Goal: Information Seeking & Learning: Learn about a topic

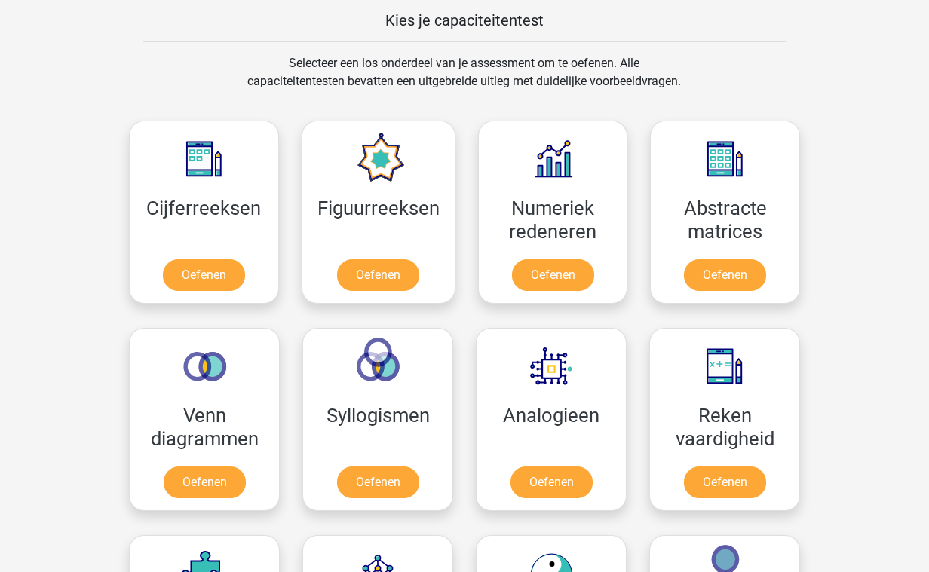
scroll to position [589, 0]
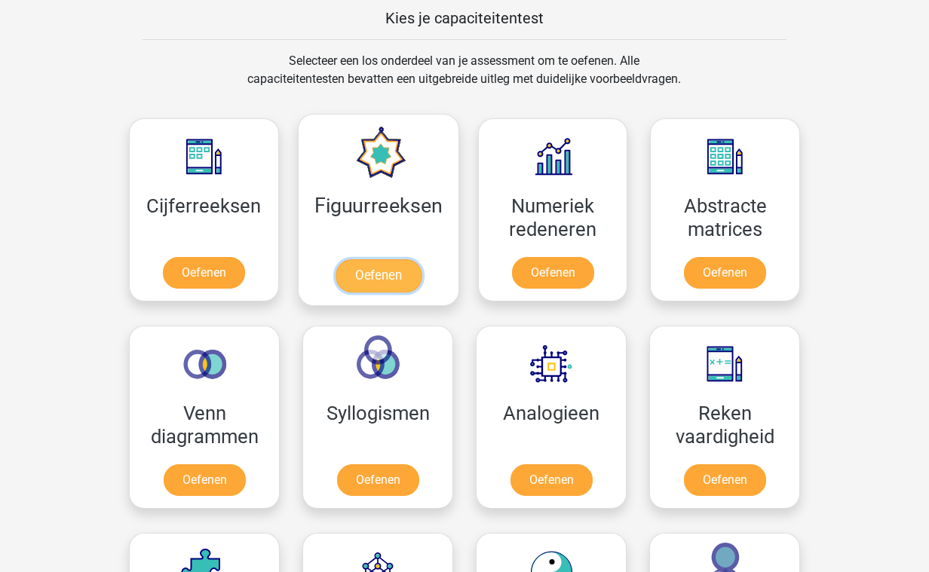
click at [386, 273] on link "Oefenen" at bounding box center [378, 275] width 86 height 33
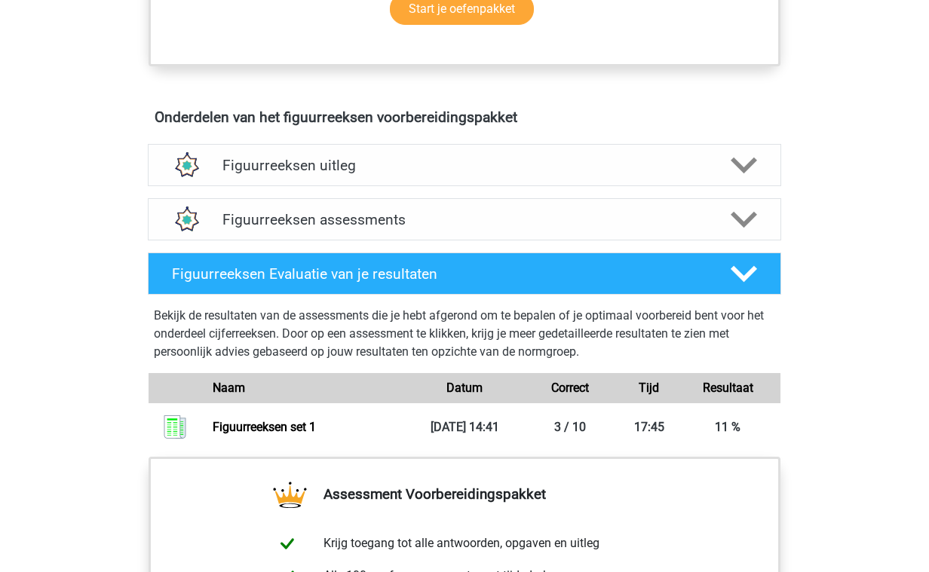
scroll to position [802, 0]
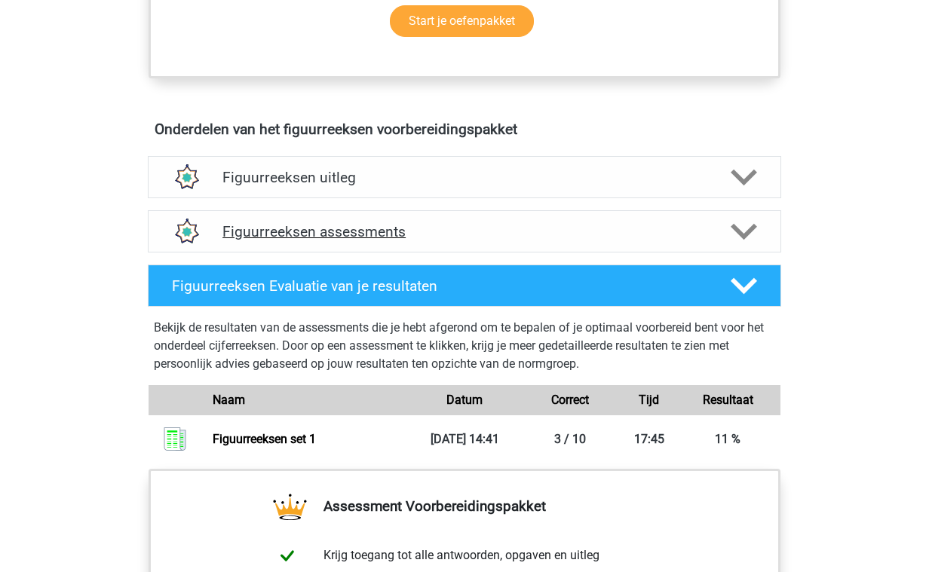
click at [408, 235] on h4 "Figuurreeksen assessments" at bounding box center [464, 231] width 484 height 17
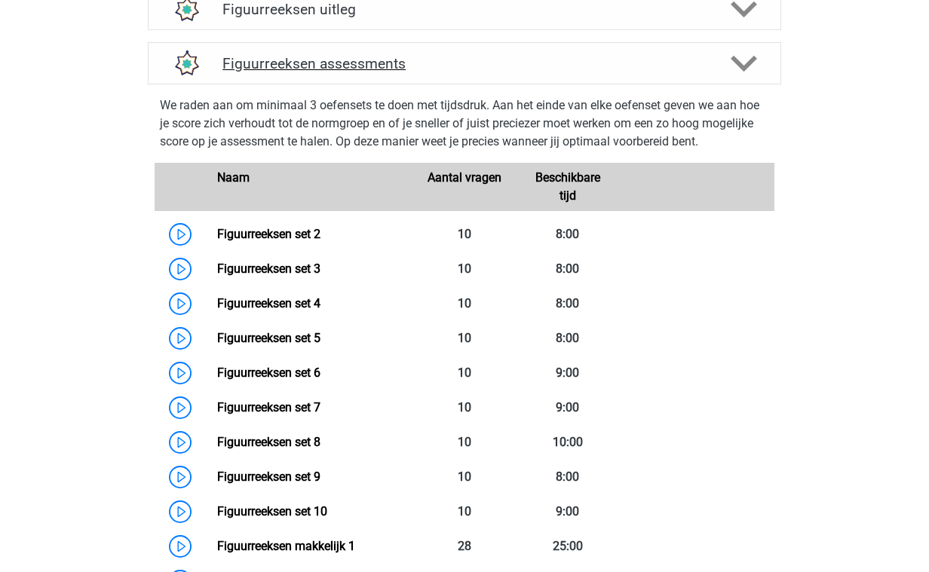
scroll to position [976, 0]
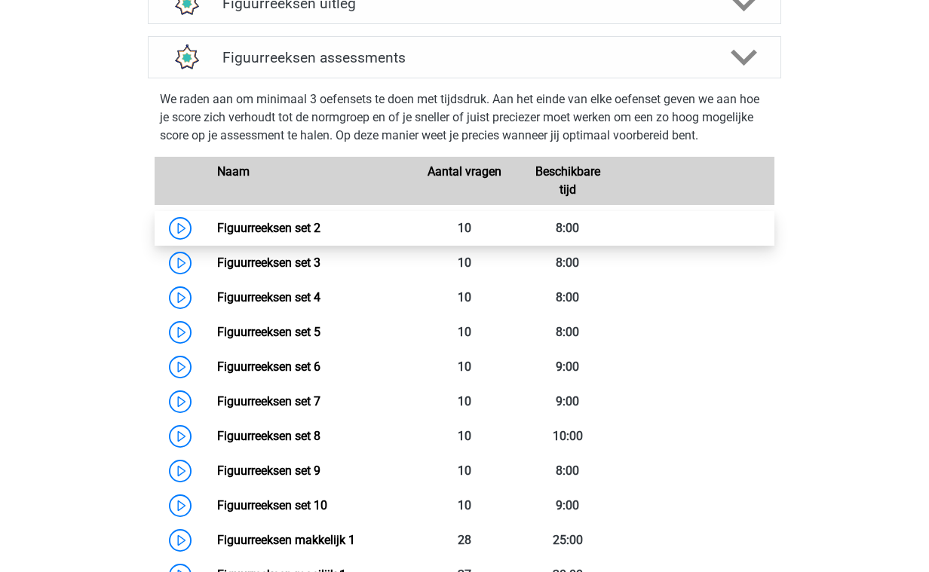
click at [321, 226] on link "Figuurreeksen set 2" at bounding box center [268, 228] width 103 height 14
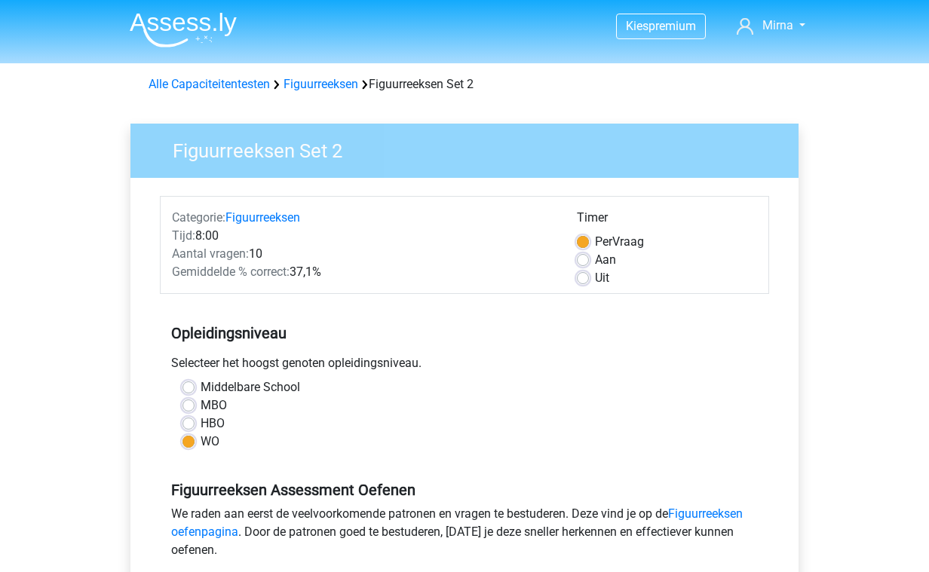
click at [595, 279] on label "Uit" at bounding box center [602, 278] width 14 height 18
click at [581, 279] on input "Uit" at bounding box center [583, 276] width 12 height 15
radio input "true"
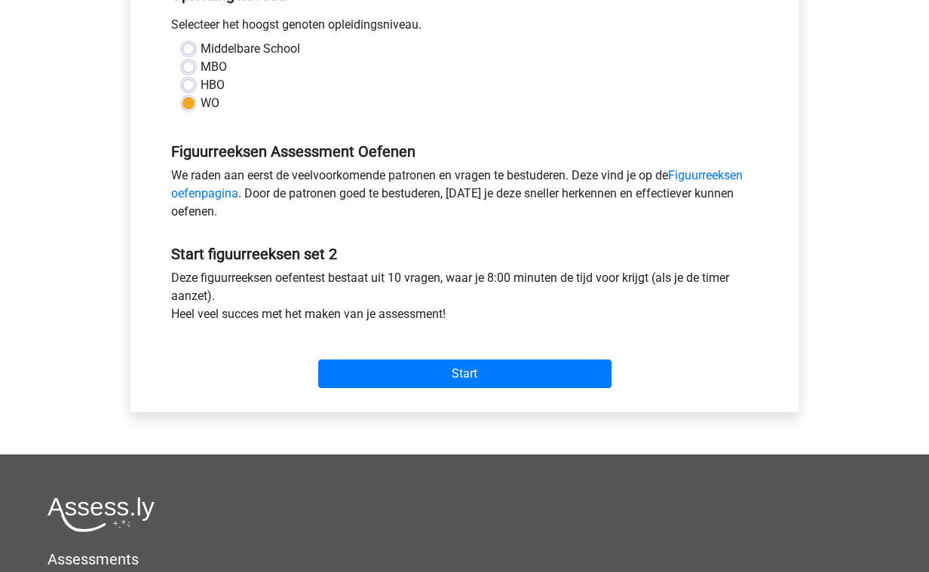
scroll to position [337, 0]
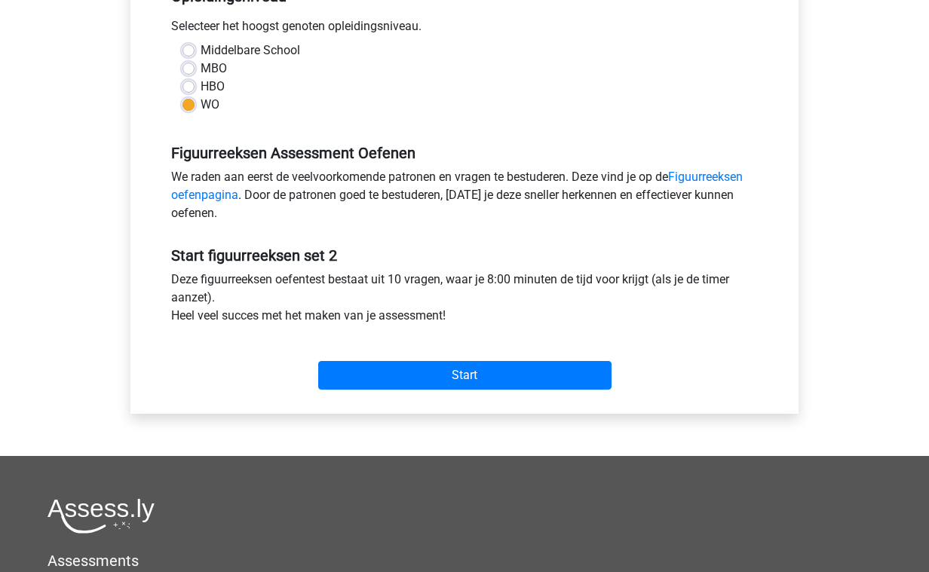
click at [419, 391] on div "Start" at bounding box center [464, 363] width 609 height 65
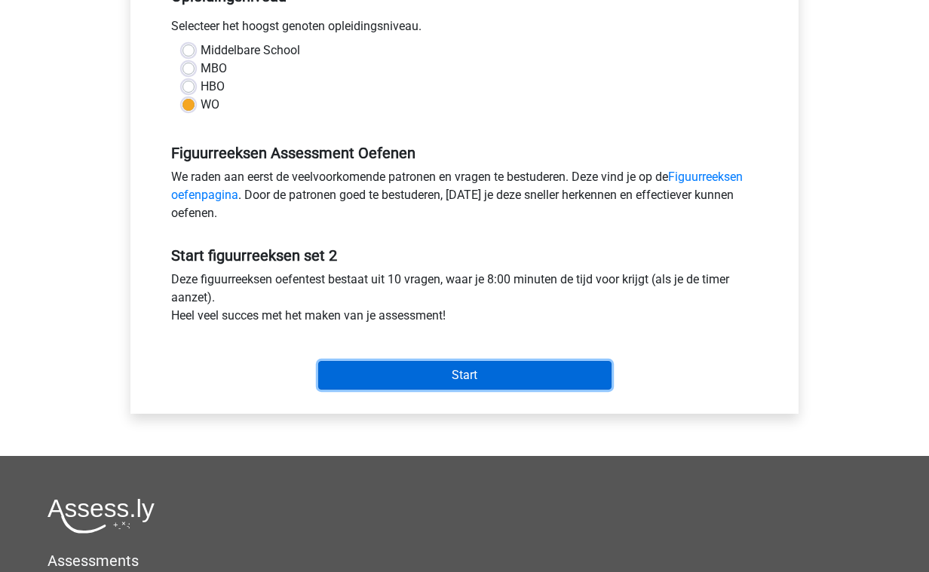
click at [437, 377] on input "Start" at bounding box center [464, 375] width 293 height 29
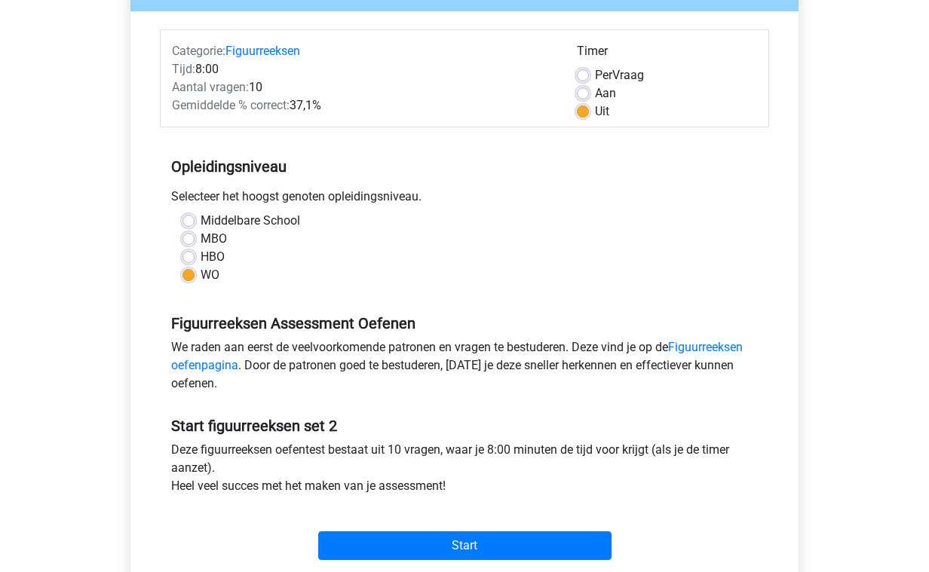
scroll to position [65, 0]
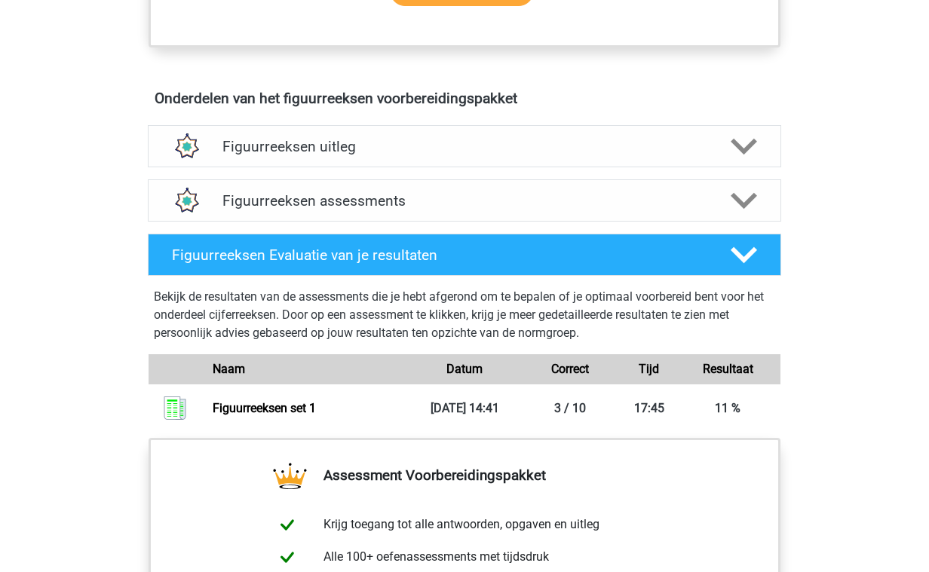
scroll to position [831, 0]
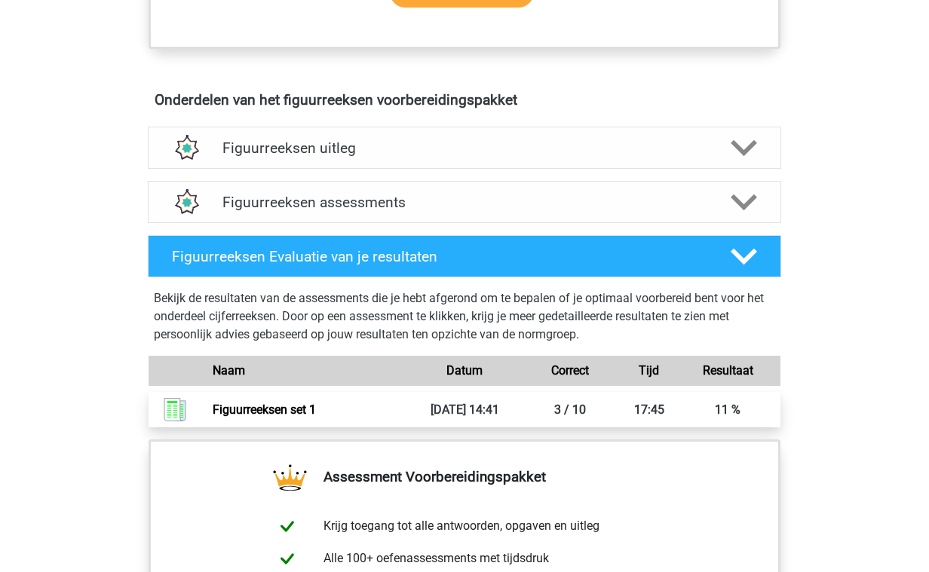
click at [307, 413] on link "Figuurreeksen set 1" at bounding box center [264, 410] width 103 height 14
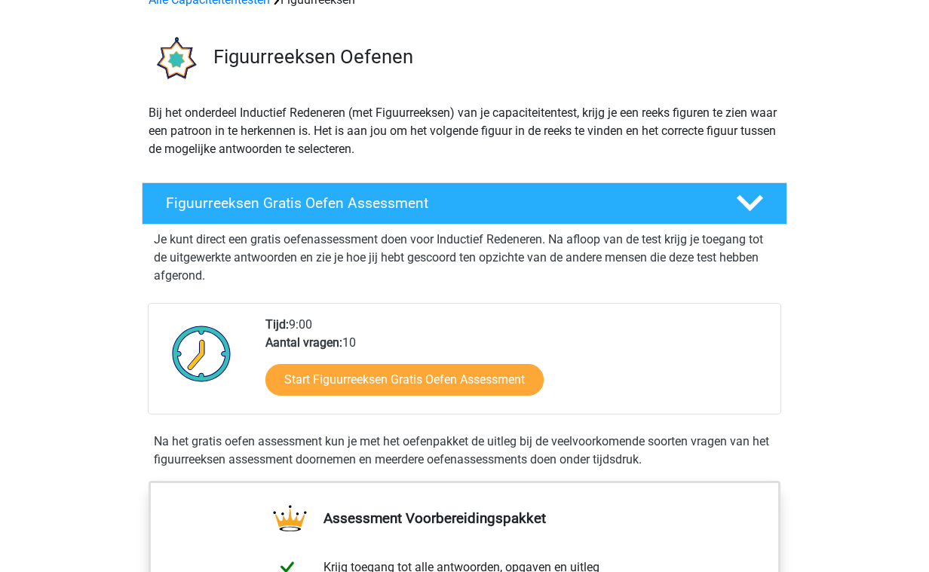
scroll to position [40, 0]
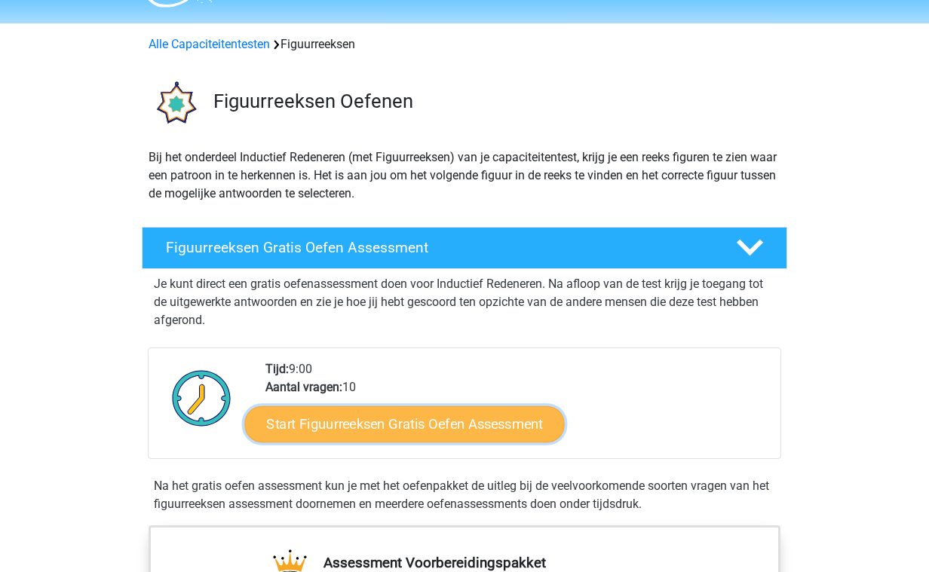
click at [385, 432] on link "Start Figuurreeksen Gratis Oefen Assessment" at bounding box center [405, 424] width 320 height 36
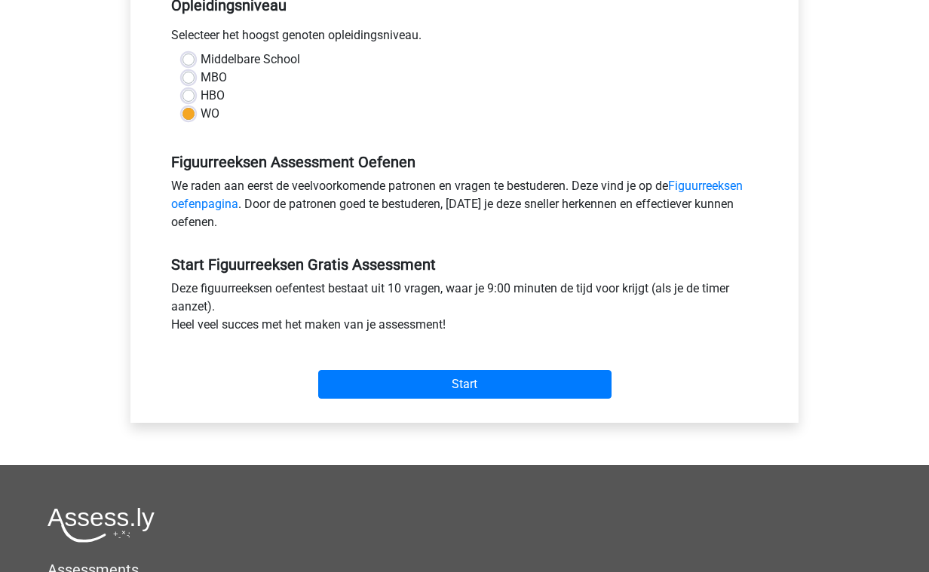
scroll to position [337, 0]
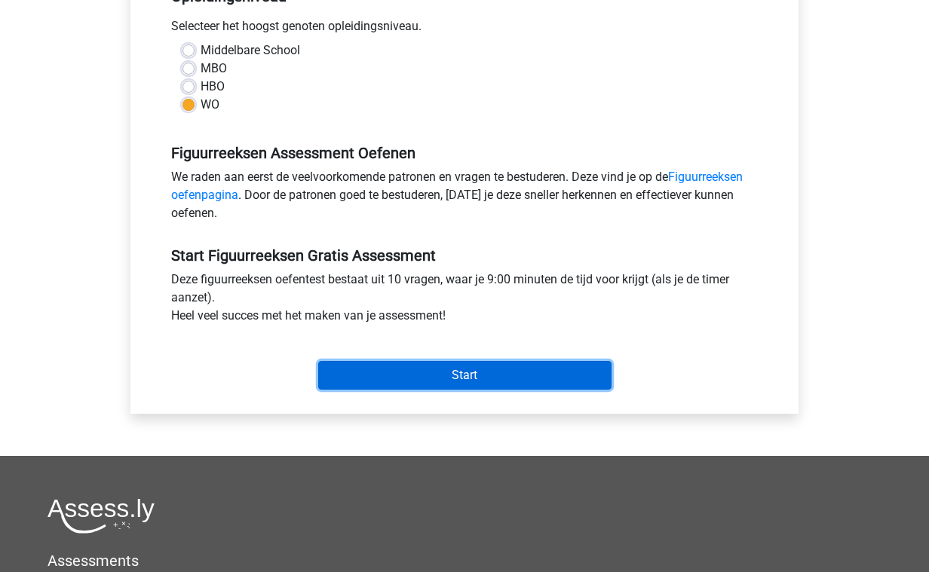
click at [476, 374] on input "Start" at bounding box center [464, 375] width 293 height 29
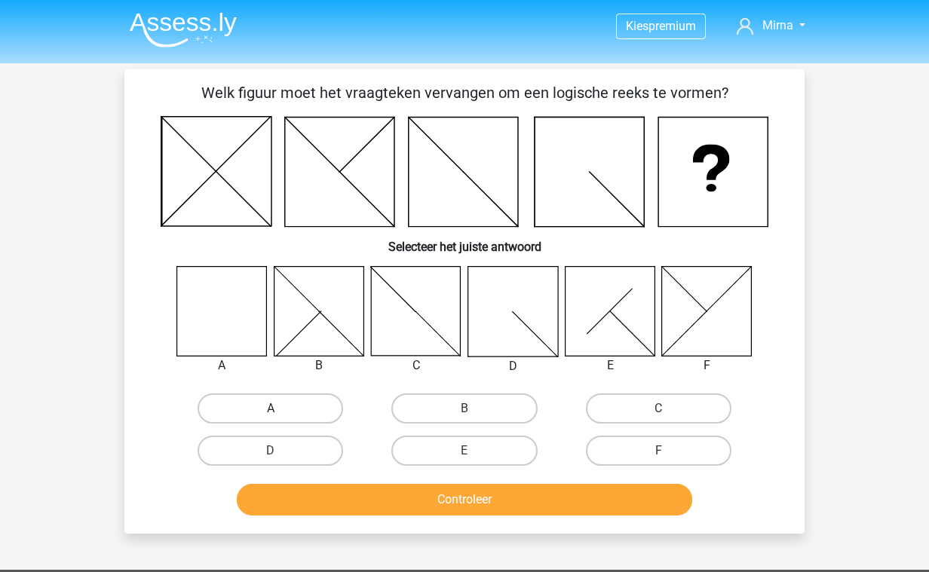
click at [289, 407] on label "A" at bounding box center [271, 409] width 146 height 30
click at [281, 409] on input "A" at bounding box center [276, 414] width 10 height 10
radio input "true"
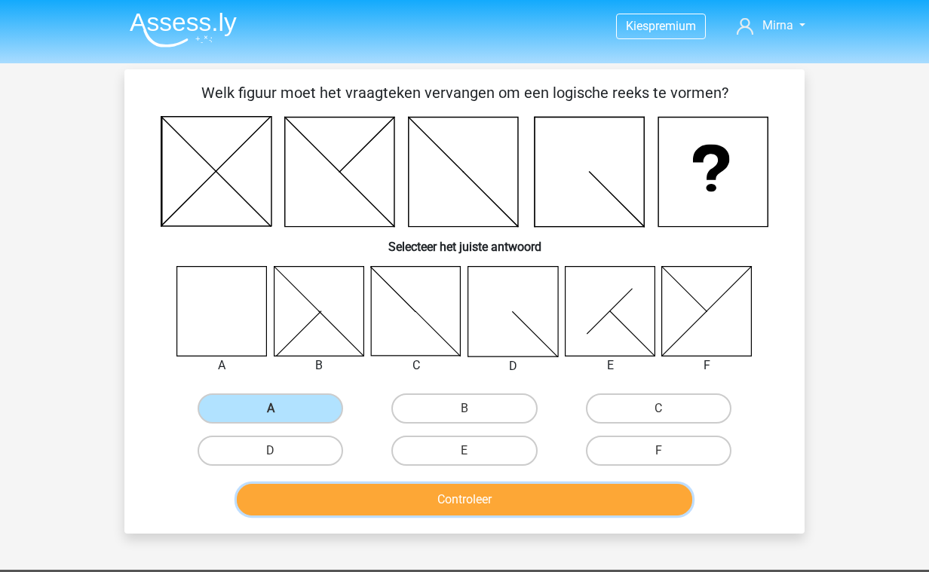
click at [407, 498] on button "Controleer" at bounding box center [465, 500] width 456 height 32
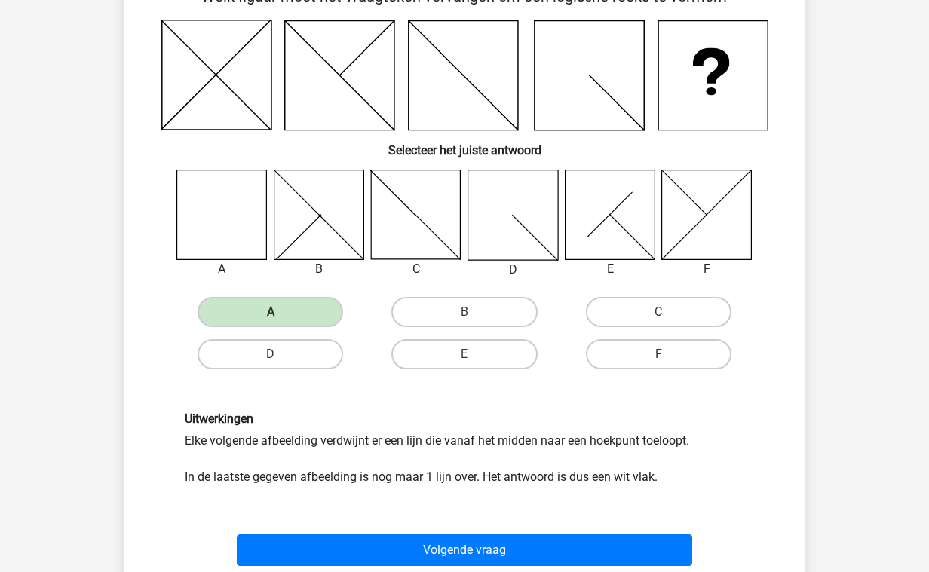
scroll to position [235, 0]
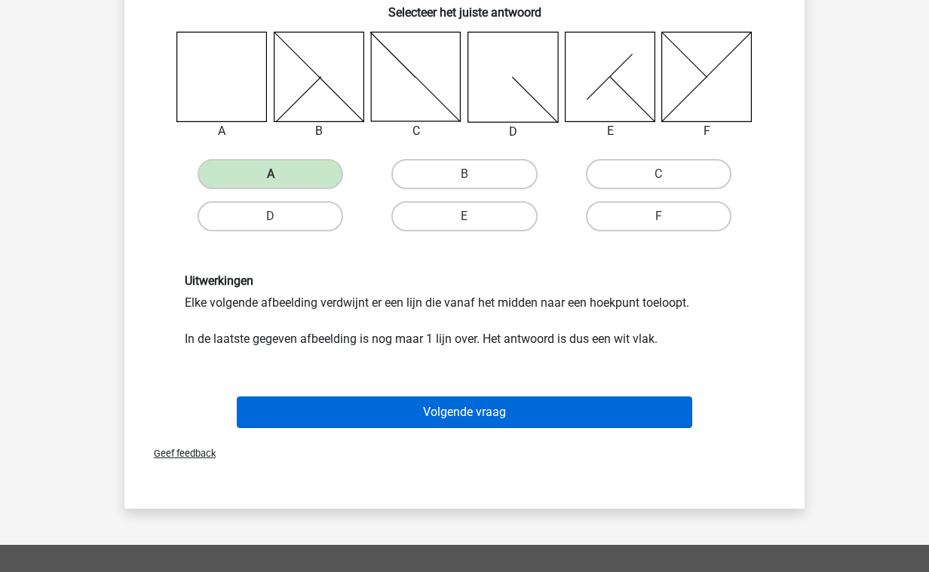
click at [456, 410] on button "Volgende vraag" at bounding box center [465, 413] width 456 height 32
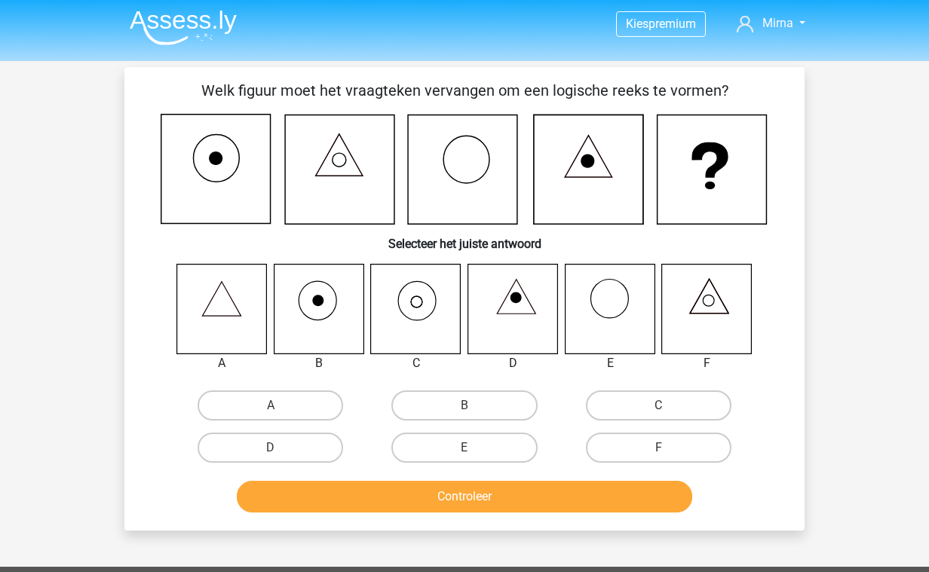
scroll to position [0, 0]
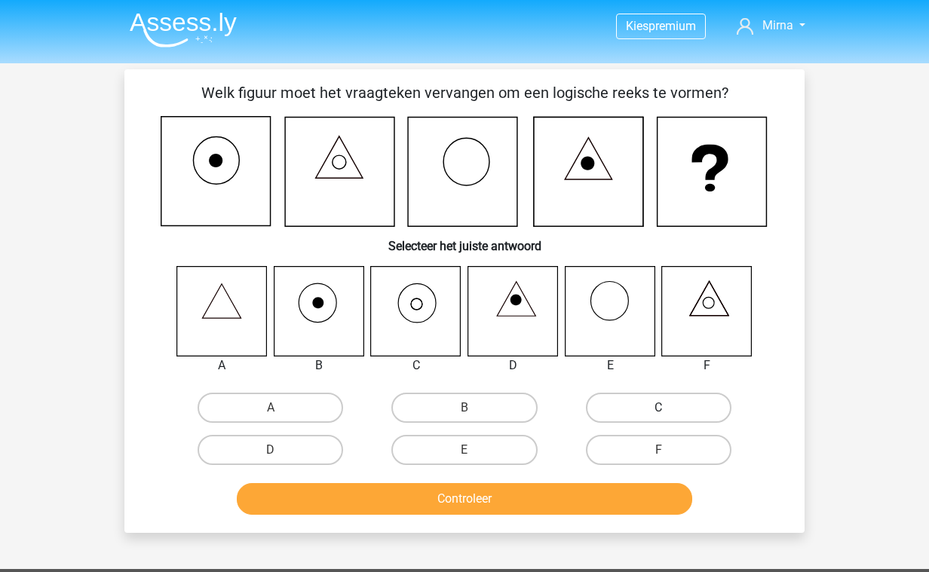
click at [640, 403] on label "C" at bounding box center [659, 408] width 146 height 30
click at [658, 408] on input "C" at bounding box center [663, 413] width 10 height 10
radio input "true"
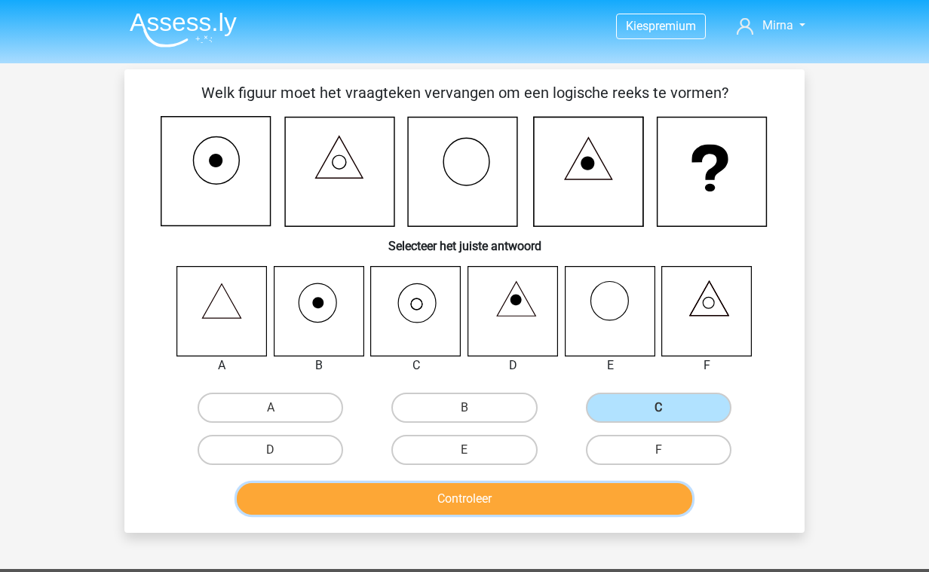
click at [494, 500] on button "Controleer" at bounding box center [465, 499] width 456 height 32
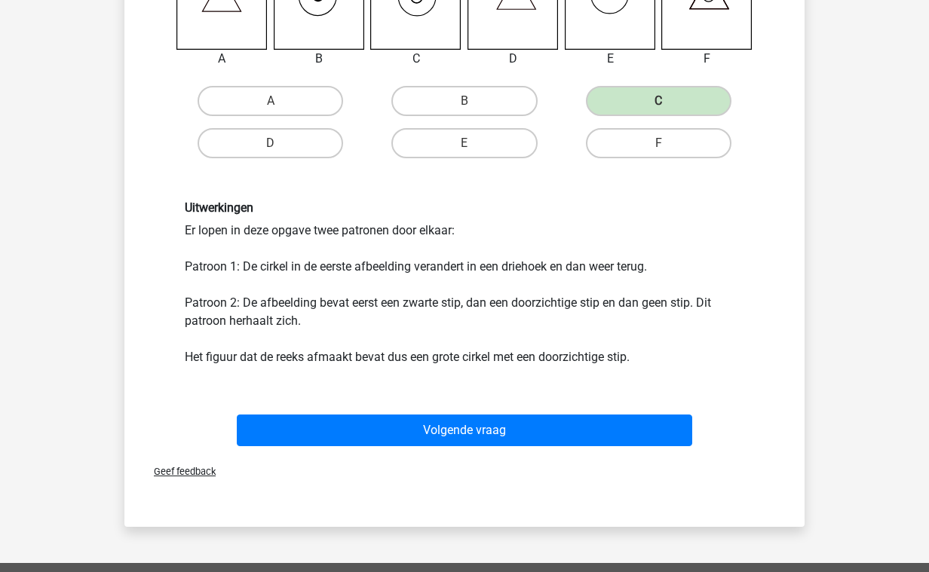
scroll to position [320, 0]
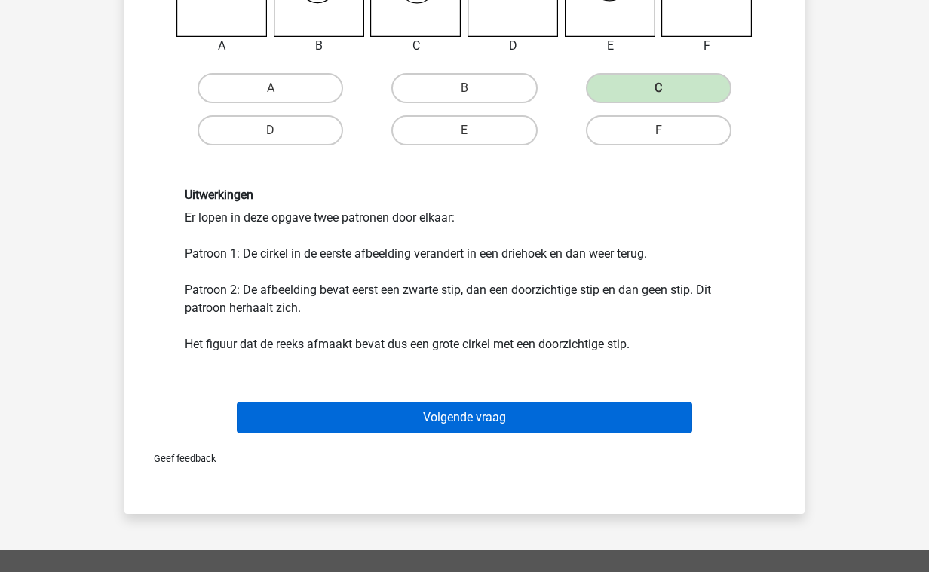
click at [489, 430] on button "Volgende vraag" at bounding box center [465, 418] width 456 height 32
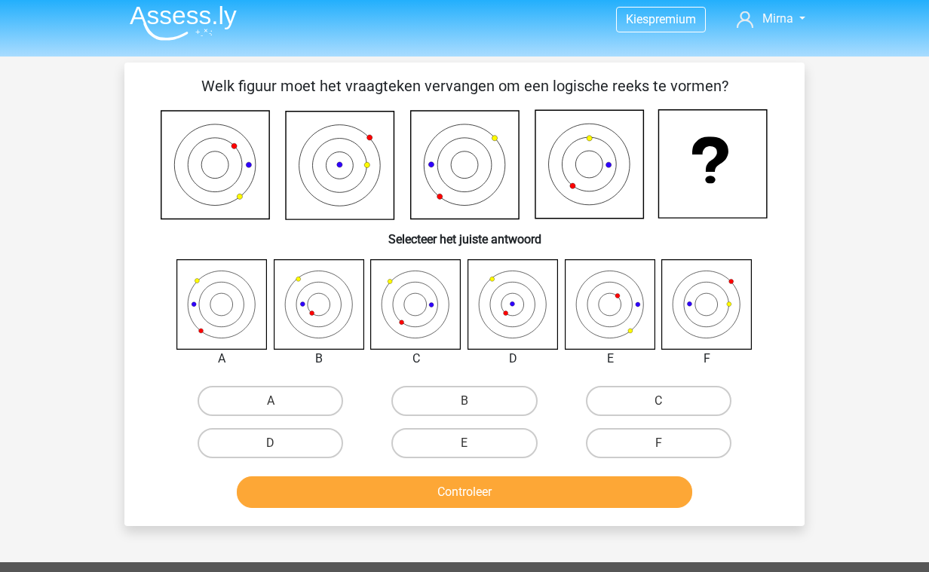
scroll to position [0, 0]
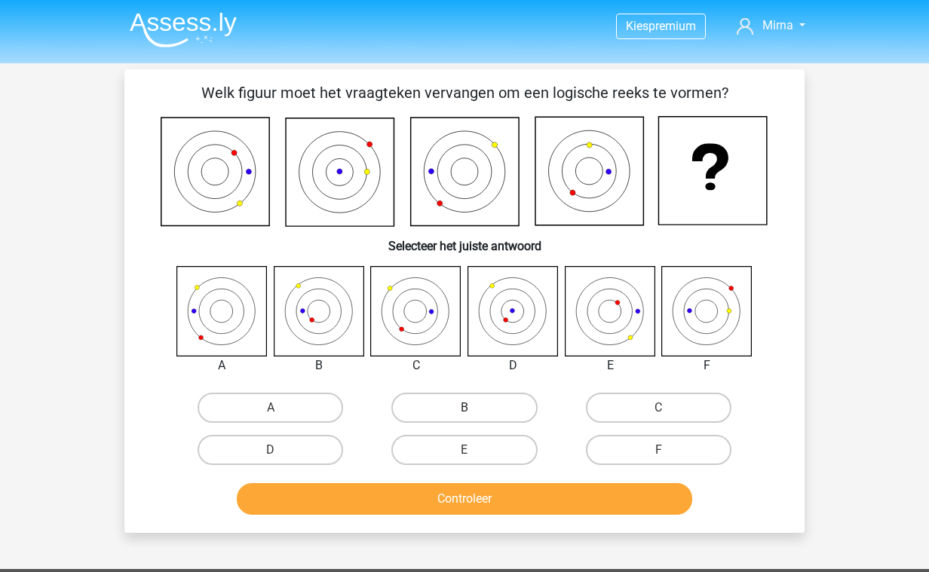
click at [434, 405] on label "B" at bounding box center [464, 408] width 146 height 30
click at [465, 408] on input "B" at bounding box center [470, 413] width 10 height 10
radio input "true"
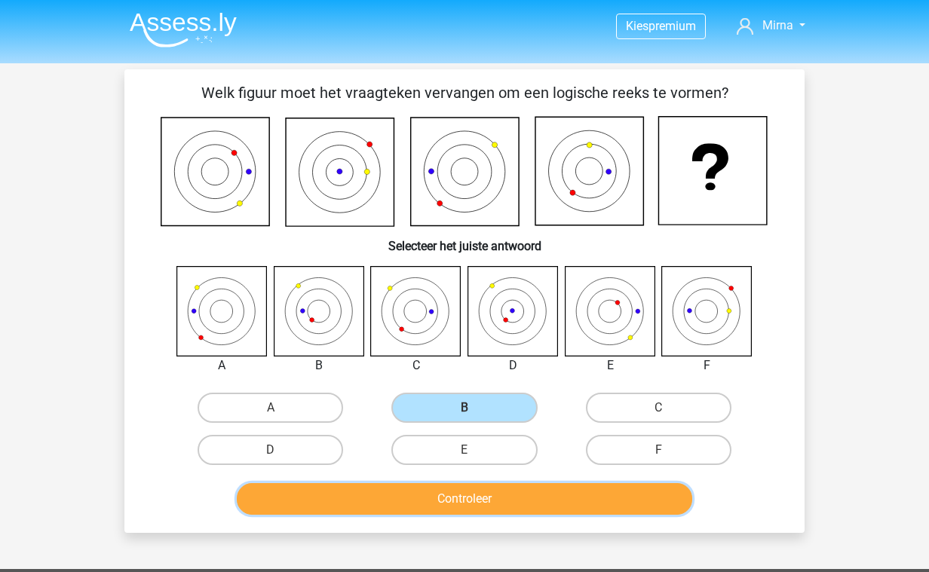
click at [414, 504] on button "Controleer" at bounding box center [465, 499] width 456 height 32
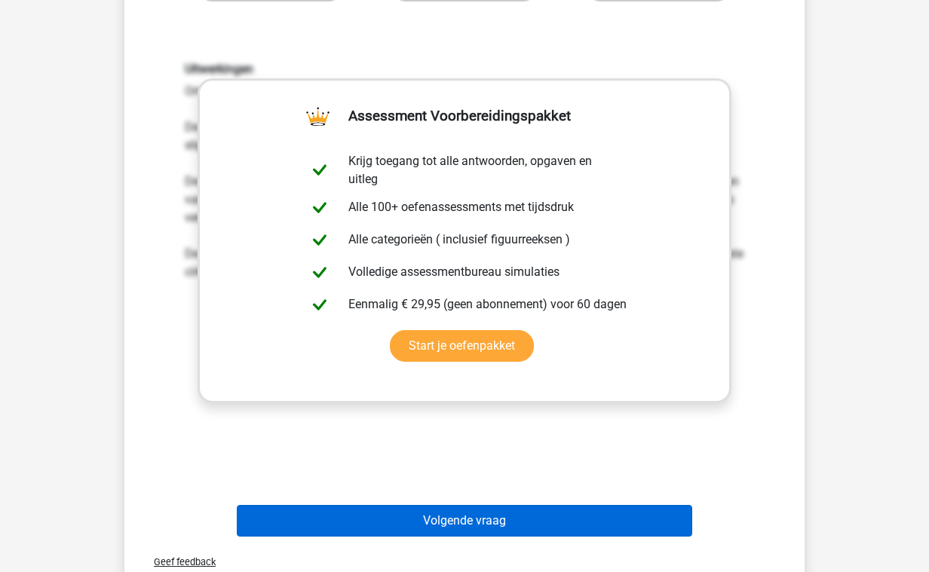
click at [431, 518] on button "Volgende vraag" at bounding box center [465, 521] width 456 height 32
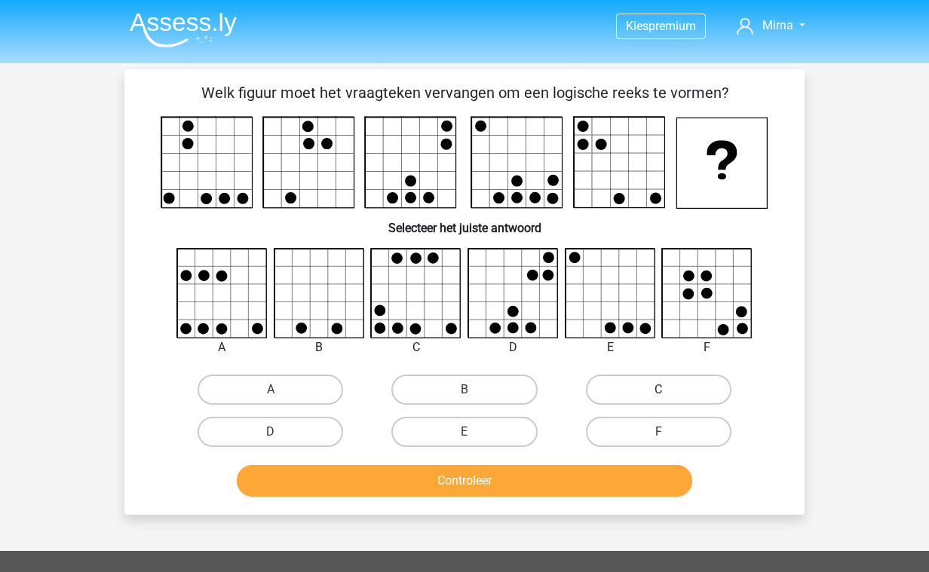
click at [627, 379] on label "C" at bounding box center [659, 390] width 146 height 30
click at [658, 390] on input "C" at bounding box center [663, 395] width 10 height 10
radio input "true"
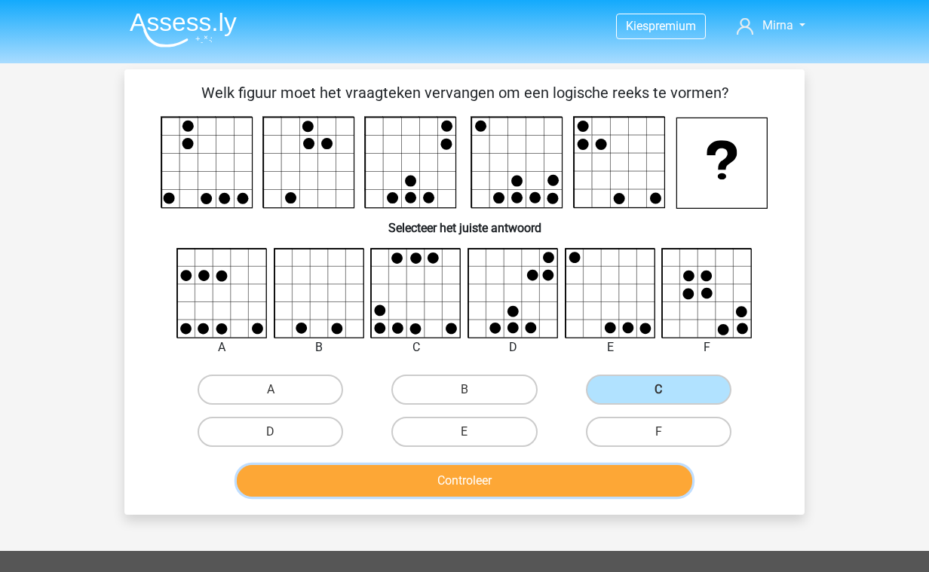
click at [526, 487] on button "Controleer" at bounding box center [465, 481] width 456 height 32
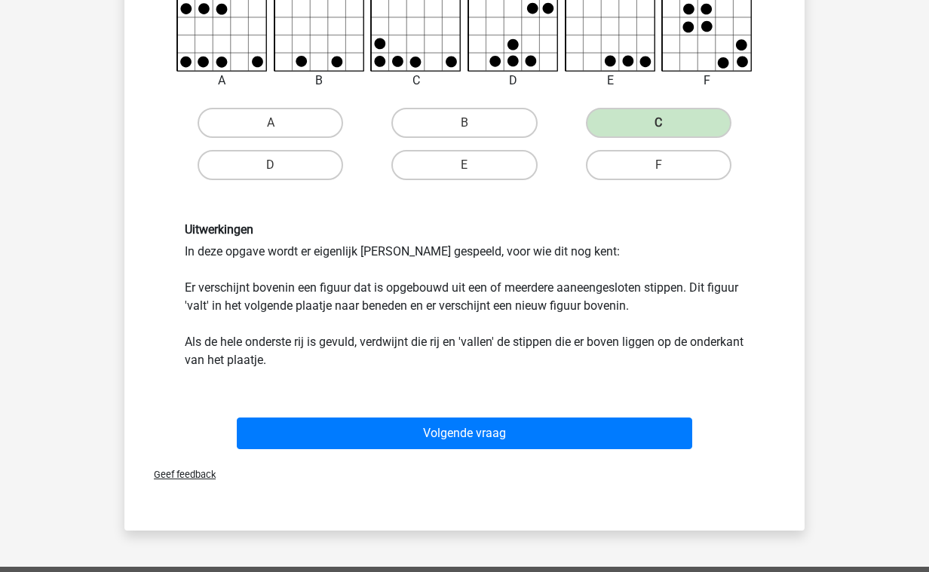
scroll to position [274, 0]
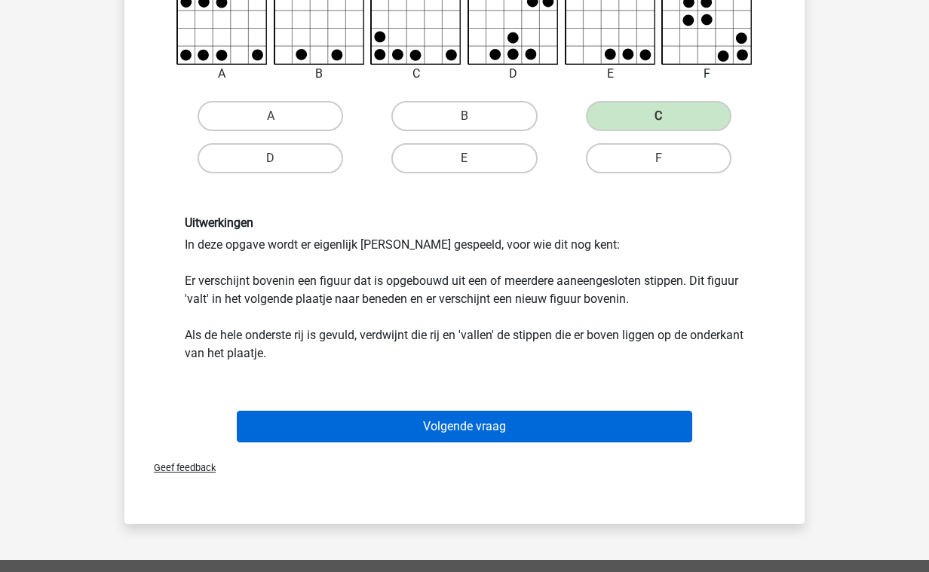
click at [505, 426] on button "Volgende vraag" at bounding box center [465, 427] width 456 height 32
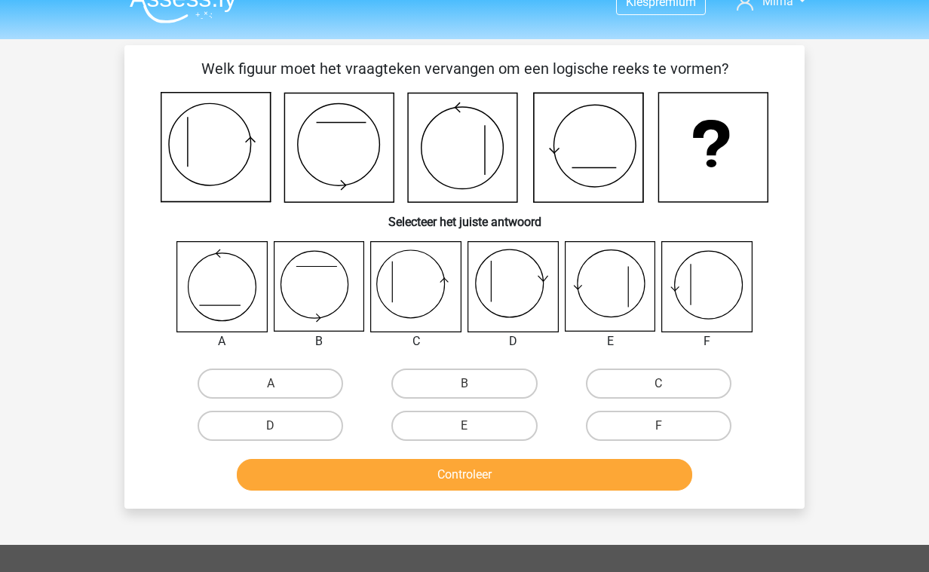
scroll to position [23, 0]
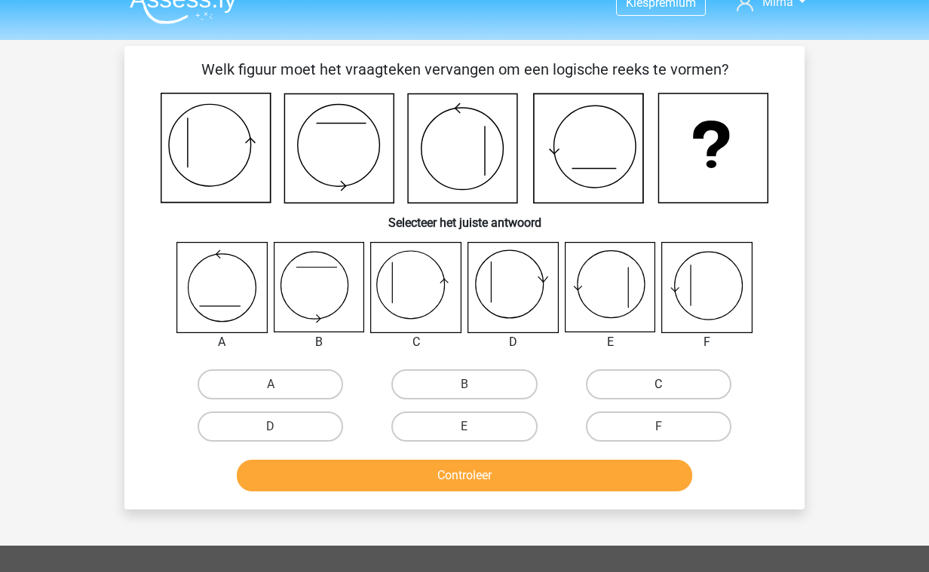
click at [656, 380] on label "C" at bounding box center [659, 385] width 146 height 30
click at [658, 385] on input "C" at bounding box center [663, 390] width 10 height 10
radio input "true"
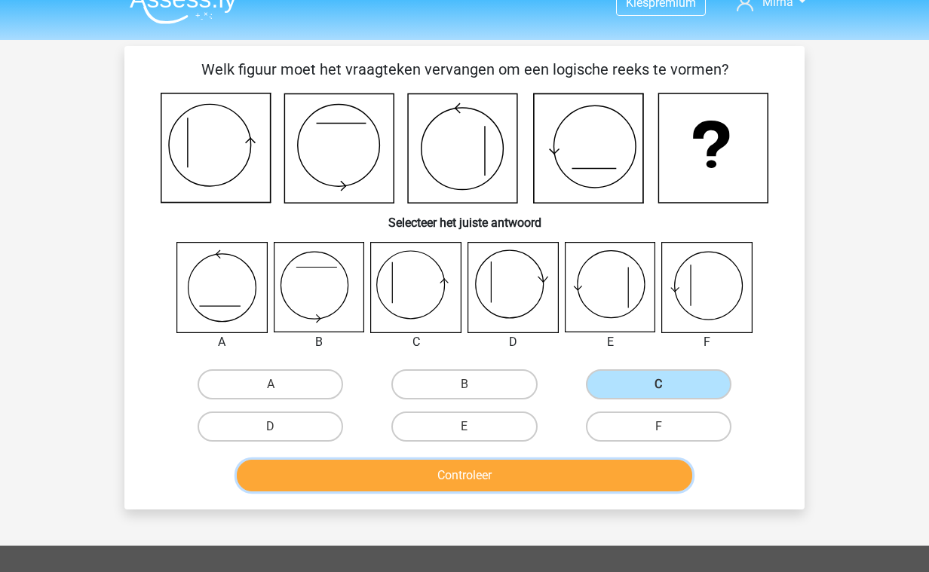
click at [560, 465] on button "Controleer" at bounding box center [465, 476] width 456 height 32
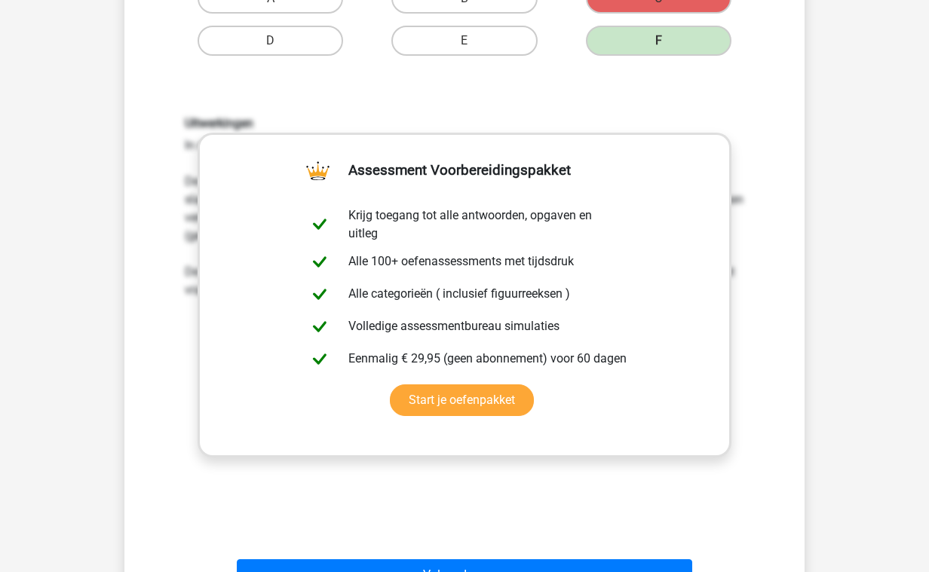
scroll to position [430, 0]
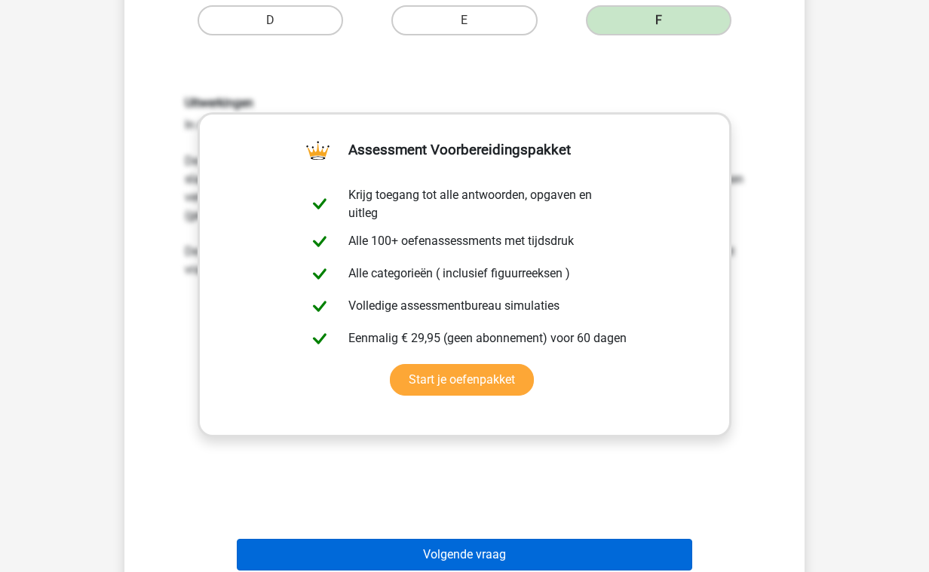
click at [467, 554] on button "Volgende vraag" at bounding box center [465, 555] width 456 height 32
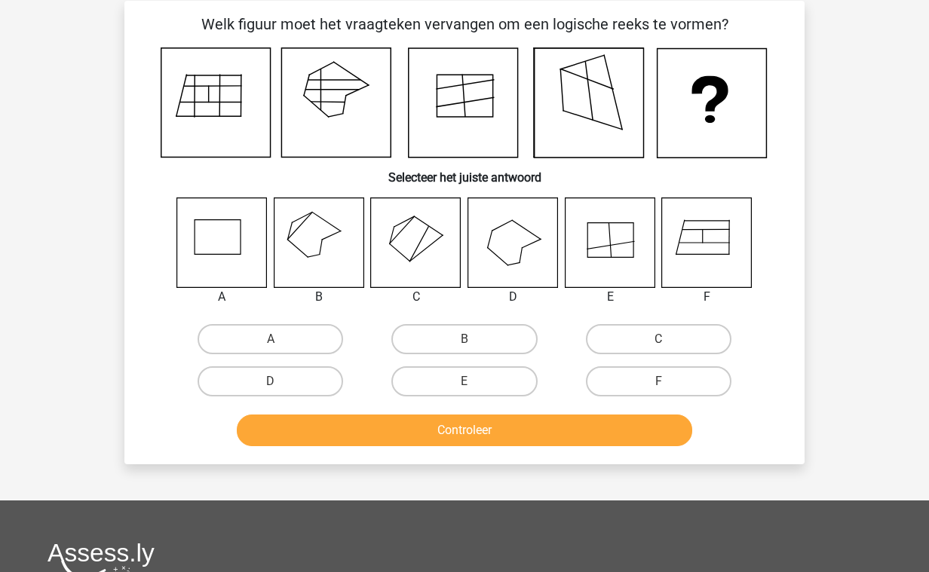
scroll to position [15, 0]
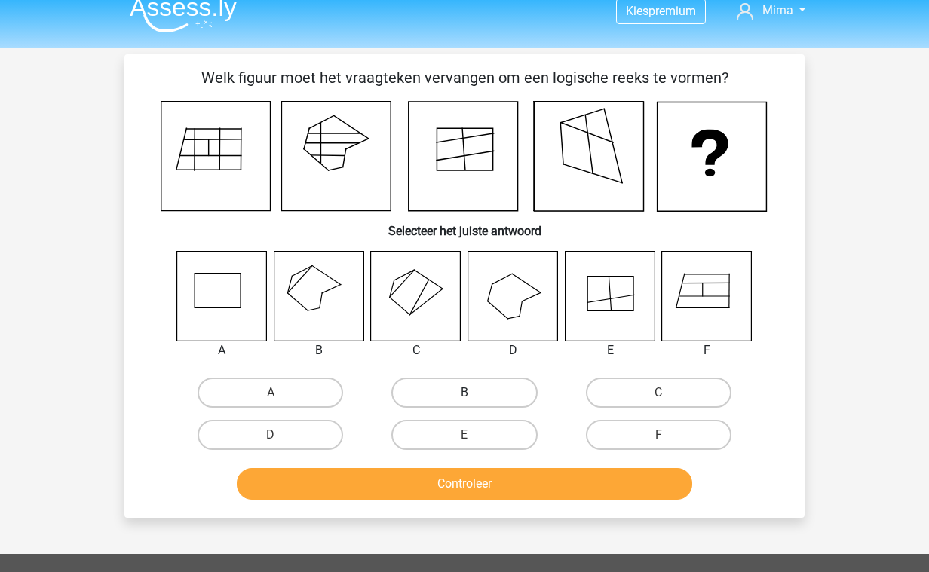
click at [481, 393] on label "B" at bounding box center [464, 393] width 146 height 30
click at [474, 393] on input "B" at bounding box center [470, 398] width 10 height 10
radio input "true"
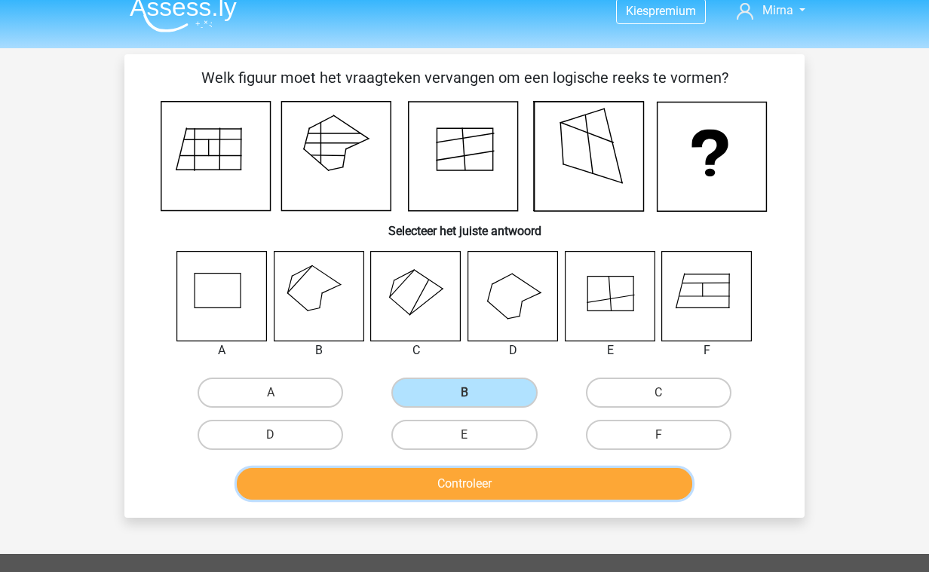
click at [514, 483] on button "Controleer" at bounding box center [465, 484] width 456 height 32
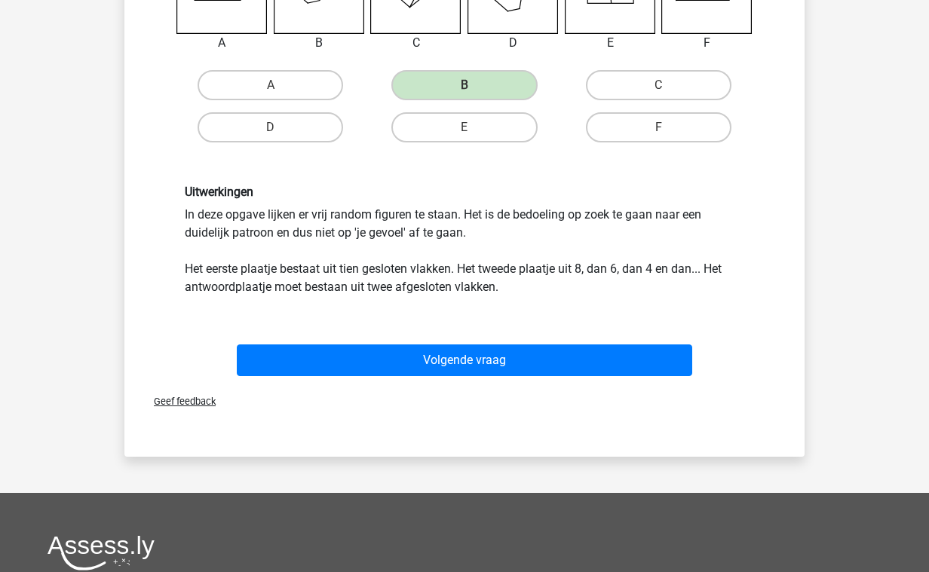
scroll to position [348, 0]
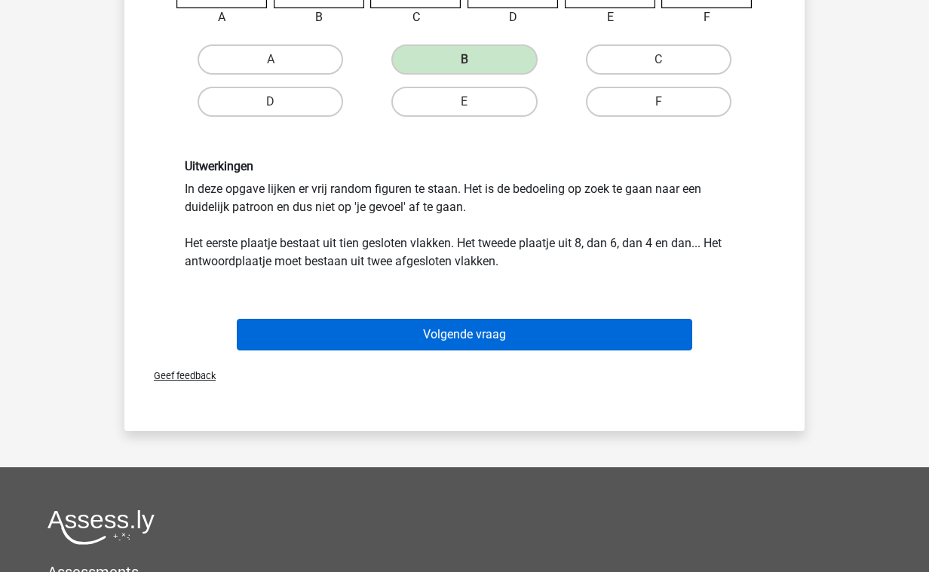
click at [515, 336] on button "Volgende vraag" at bounding box center [465, 335] width 456 height 32
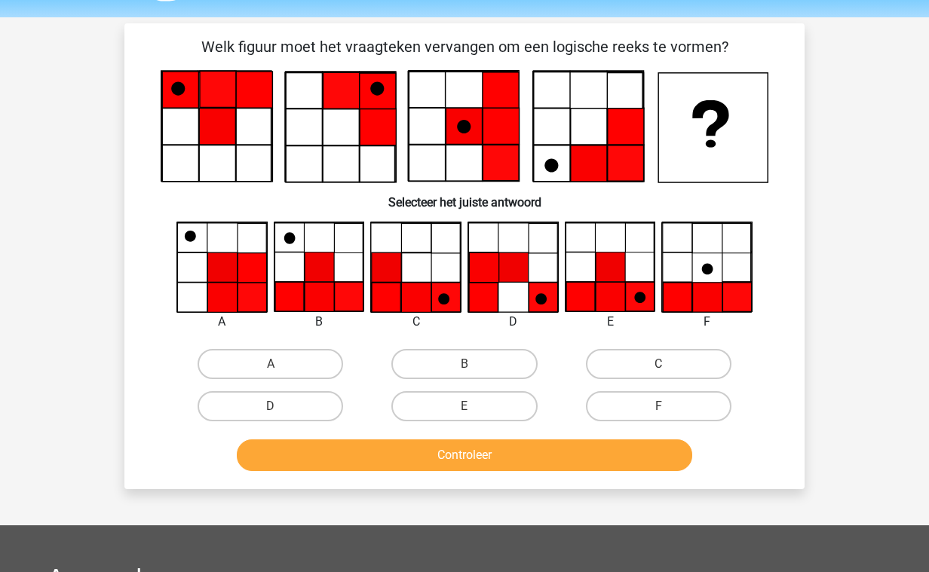
scroll to position [0, 0]
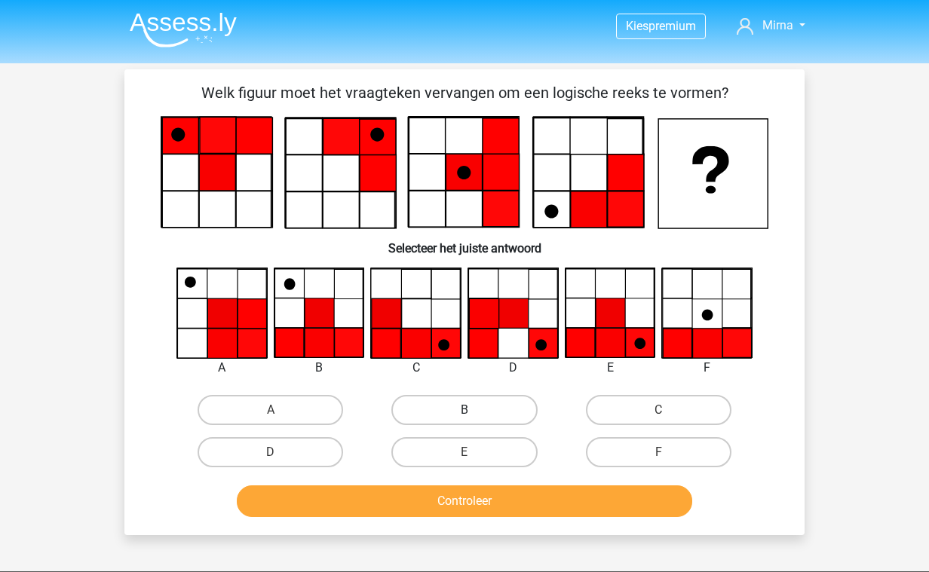
click at [458, 407] on label "B" at bounding box center [464, 410] width 146 height 30
click at [465, 410] on input "B" at bounding box center [470, 415] width 10 height 10
radio input "true"
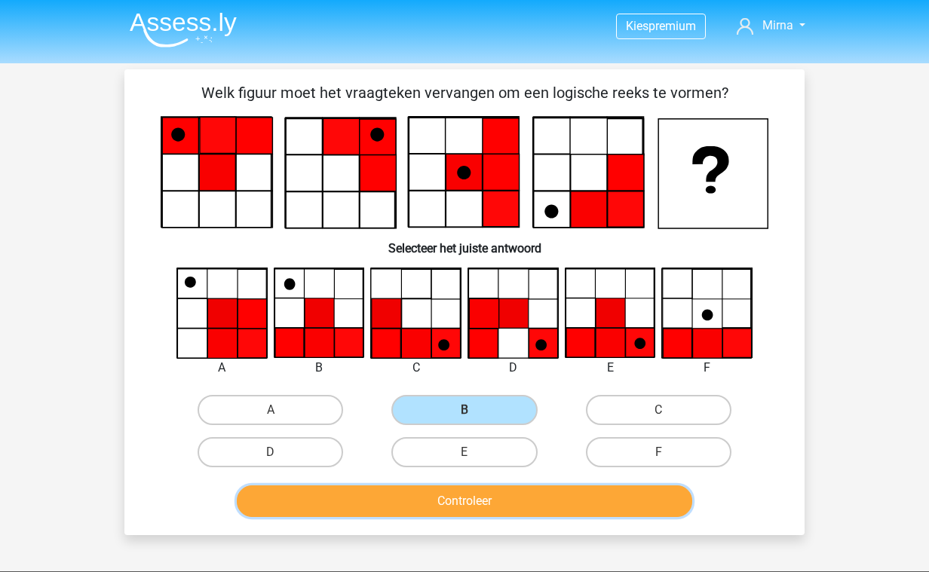
click at [474, 508] on button "Controleer" at bounding box center [465, 502] width 456 height 32
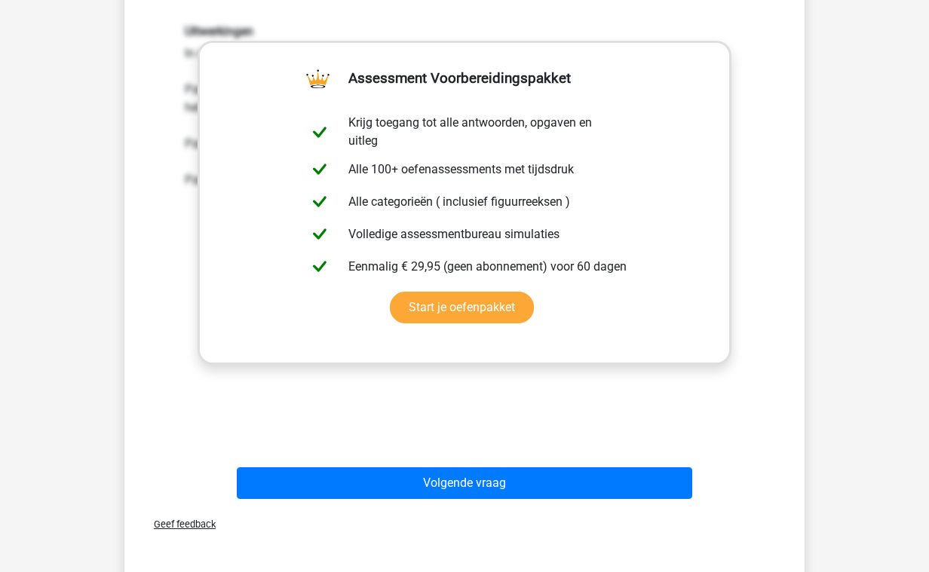
scroll to position [531, 0]
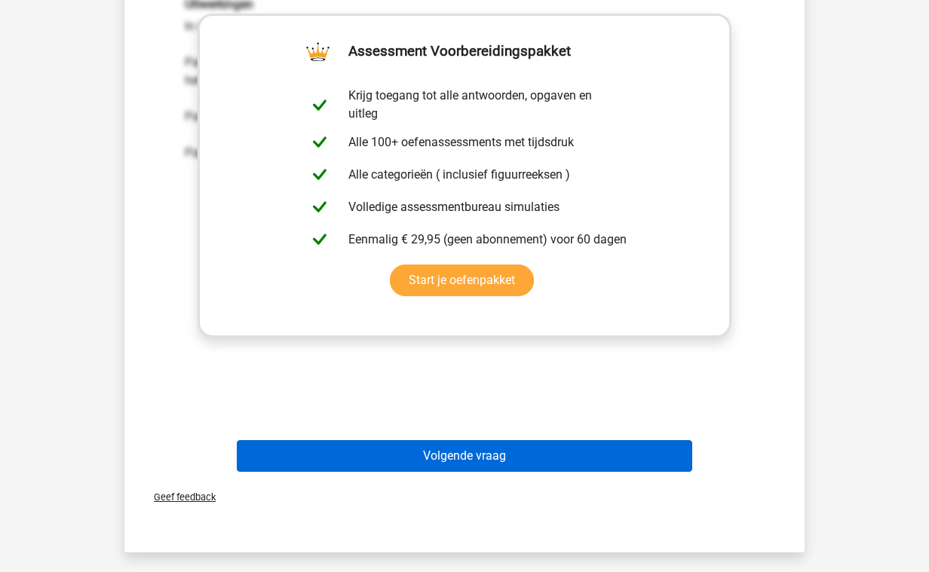
click at [499, 467] on button "Volgende vraag" at bounding box center [465, 456] width 456 height 32
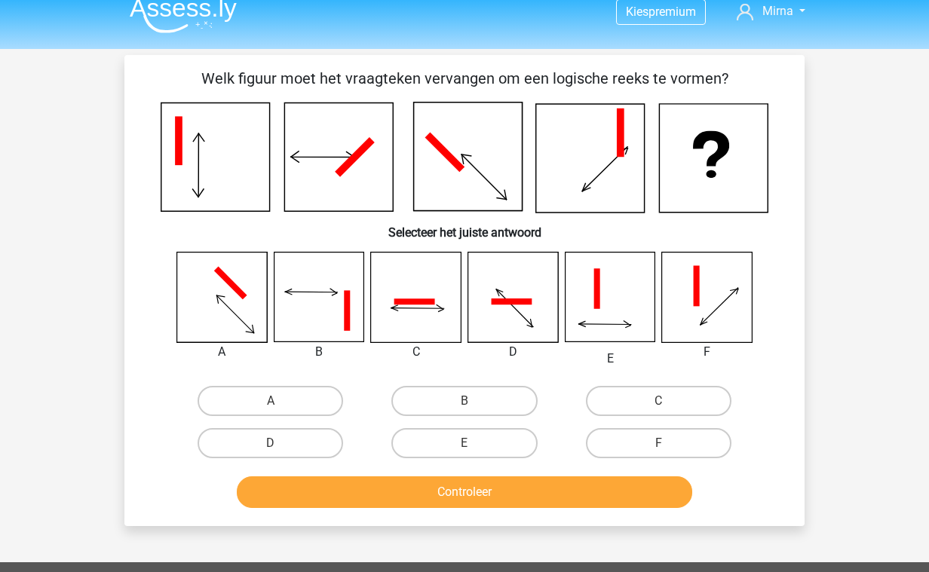
scroll to position [0, 0]
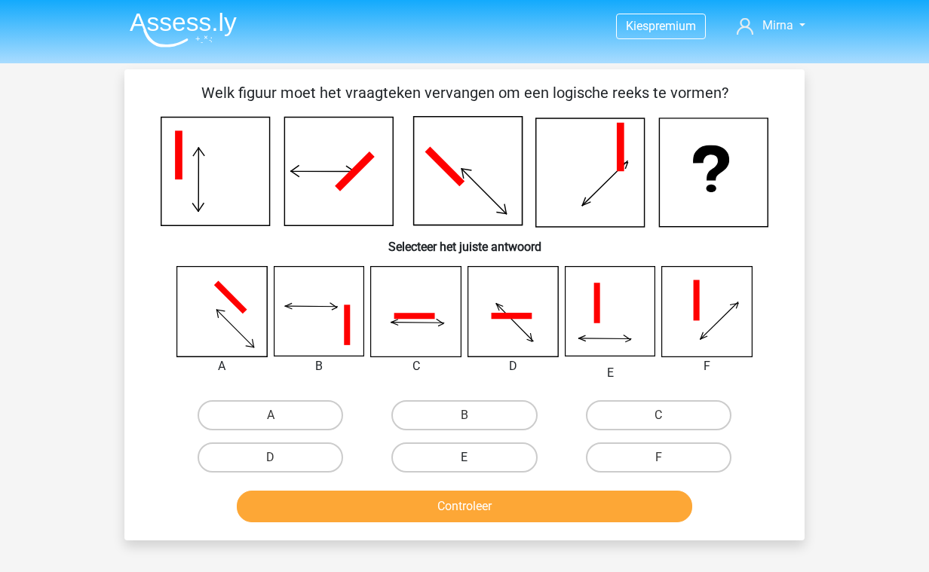
click at [435, 465] on label "E" at bounding box center [464, 458] width 146 height 30
click at [465, 465] on input "E" at bounding box center [470, 463] width 10 height 10
radio input "true"
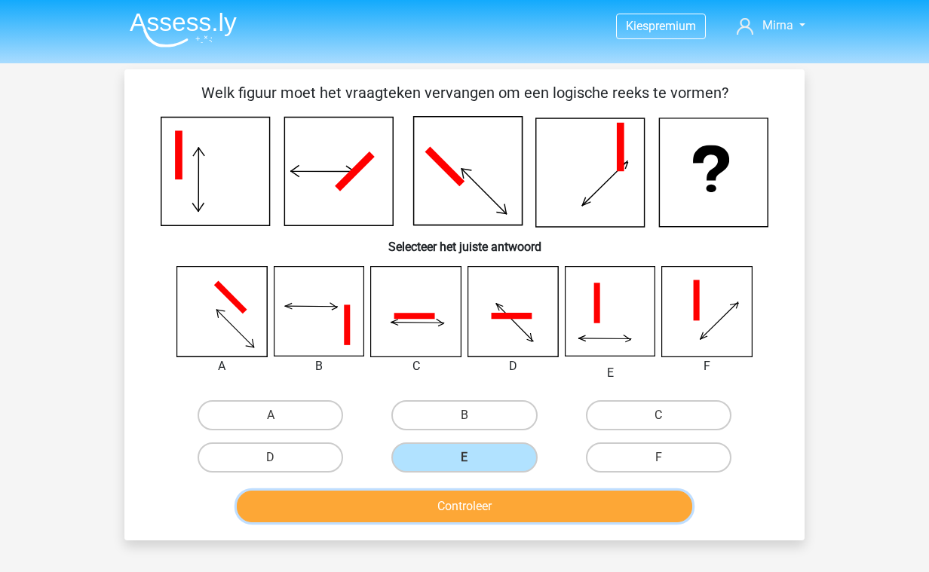
click at [425, 511] on button "Controleer" at bounding box center [465, 507] width 456 height 32
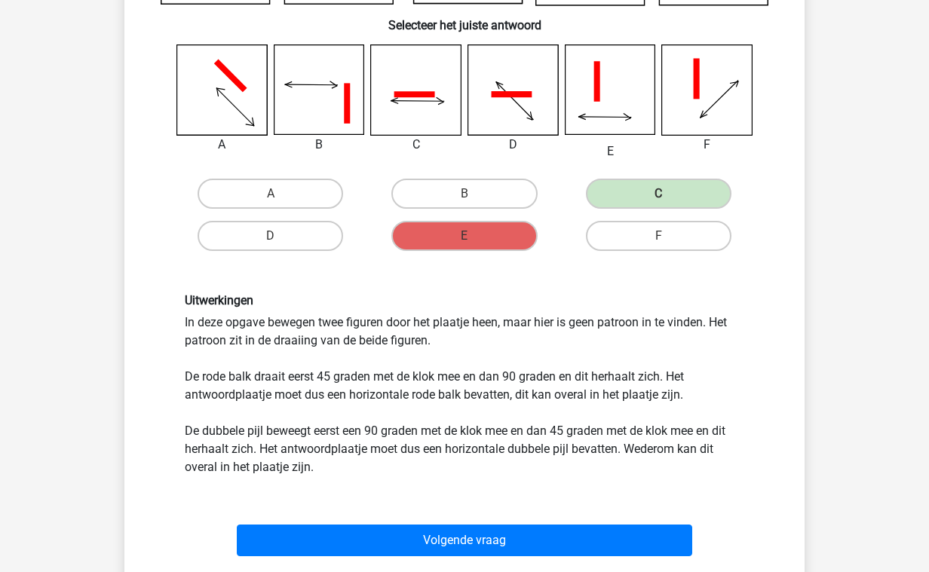
scroll to position [228, 0]
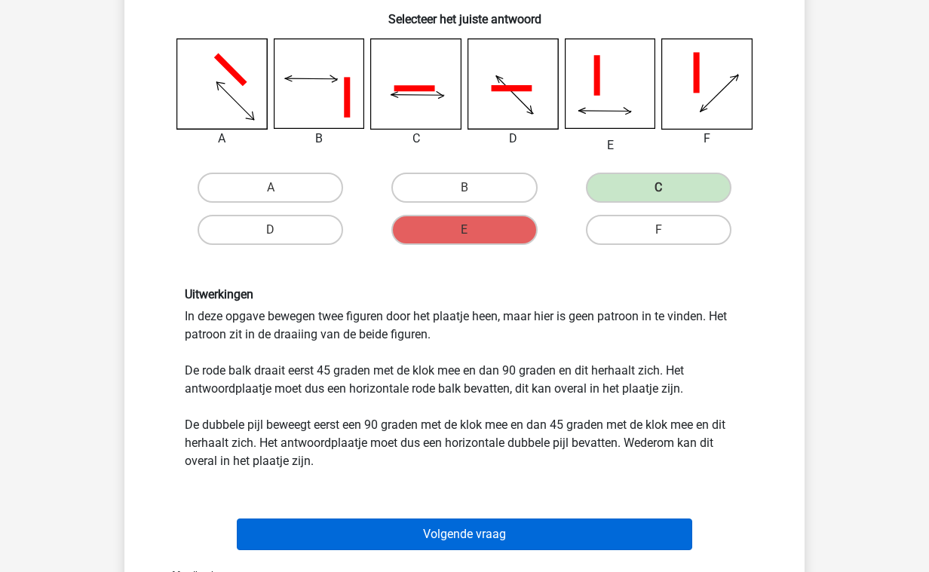
click at [477, 540] on button "Volgende vraag" at bounding box center [465, 535] width 456 height 32
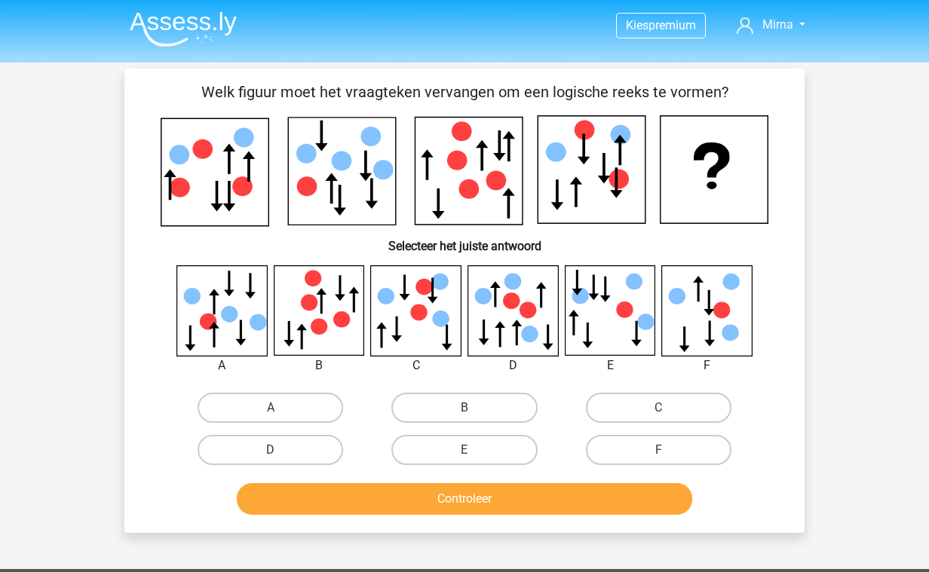
scroll to position [0, 0]
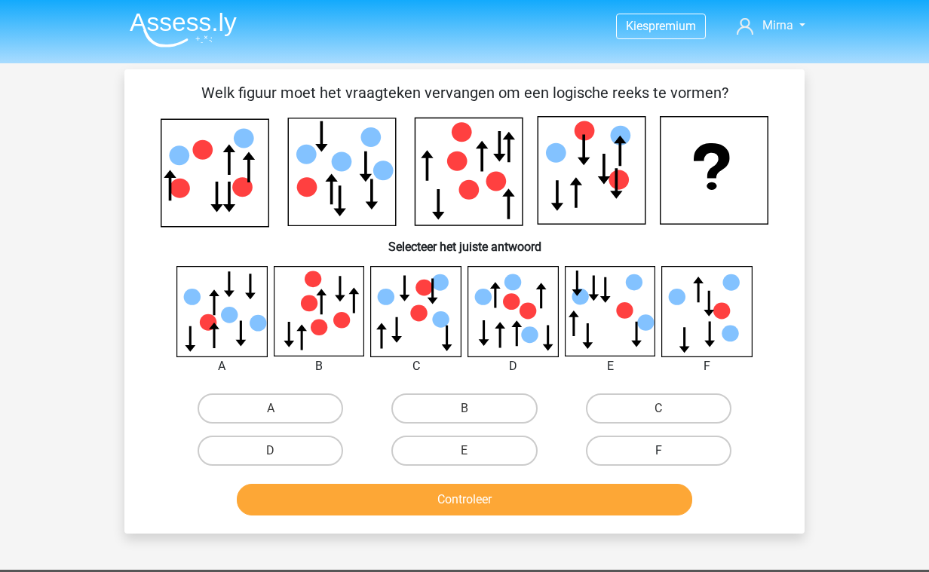
click at [634, 442] on label "F" at bounding box center [659, 451] width 146 height 30
click at [658, 451] on input "F" at bounding box center [663, 456] width 10 height 10
radio input "true"
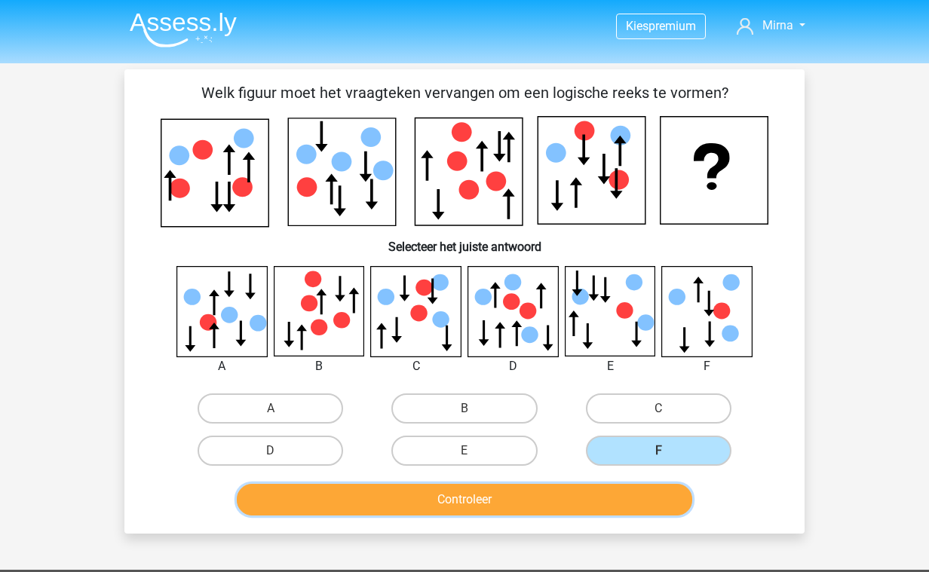
click at [624, 506] on button "Controleer" at bounding box center [465, 500] width 456 height 32
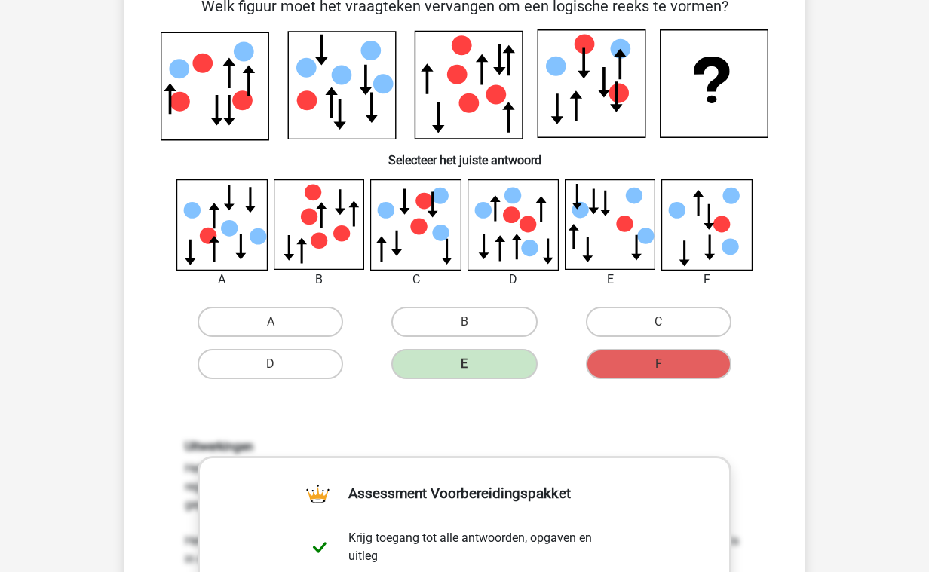
scroll to position [81, 0]
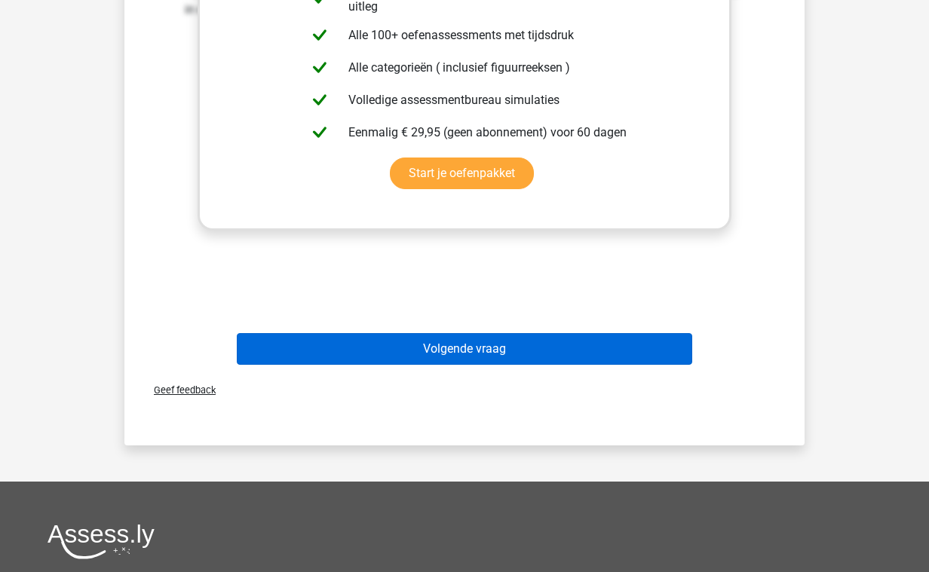
click at [547, 360] on button "Volgende vraag" at bounding box center [465, 349] width 456 height 32
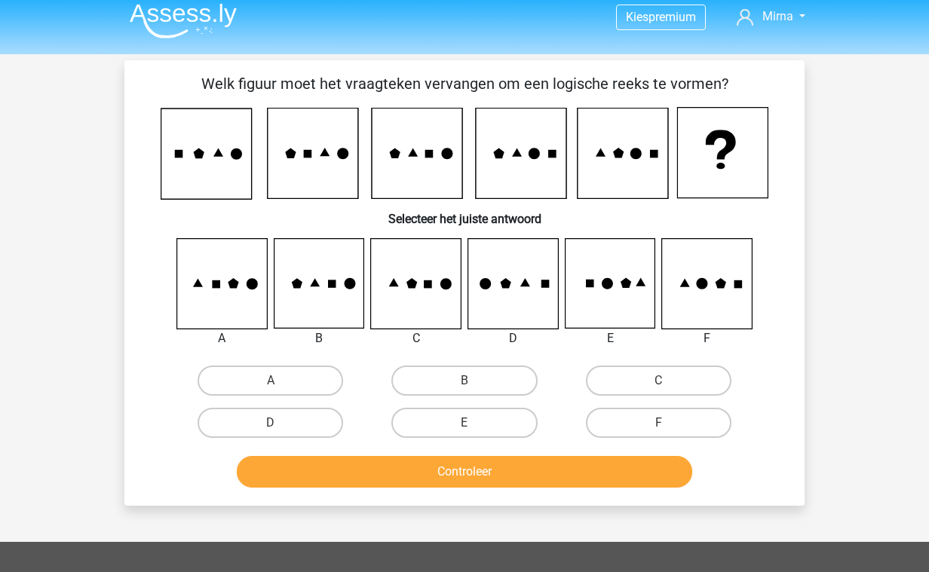
scroll to position [0, 0]
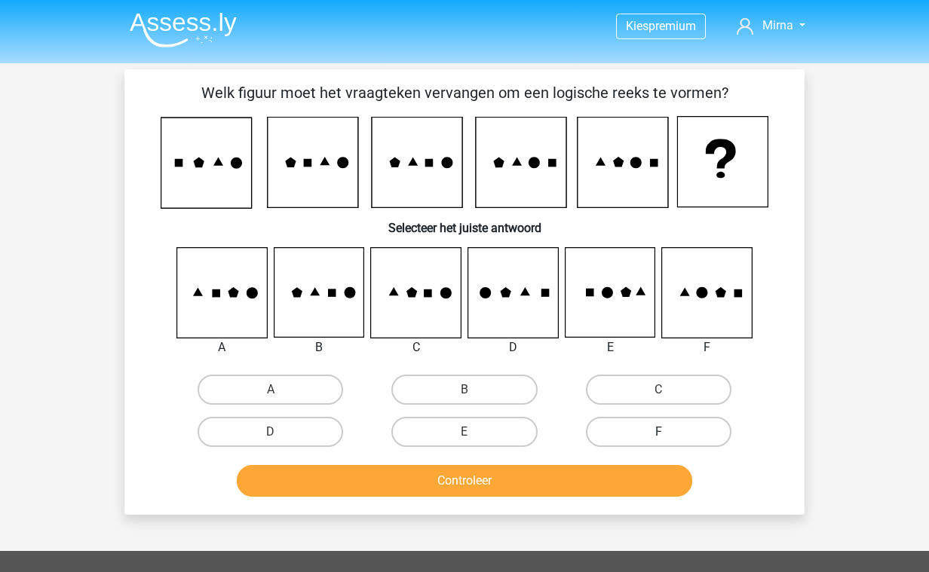
click at [612, 432] on label "F" at bounding box center [659, 432] width 146 height 30
click at [658, 432] on input "F" at bounding box center [663, 437] width 10 height 10
radio input "true"
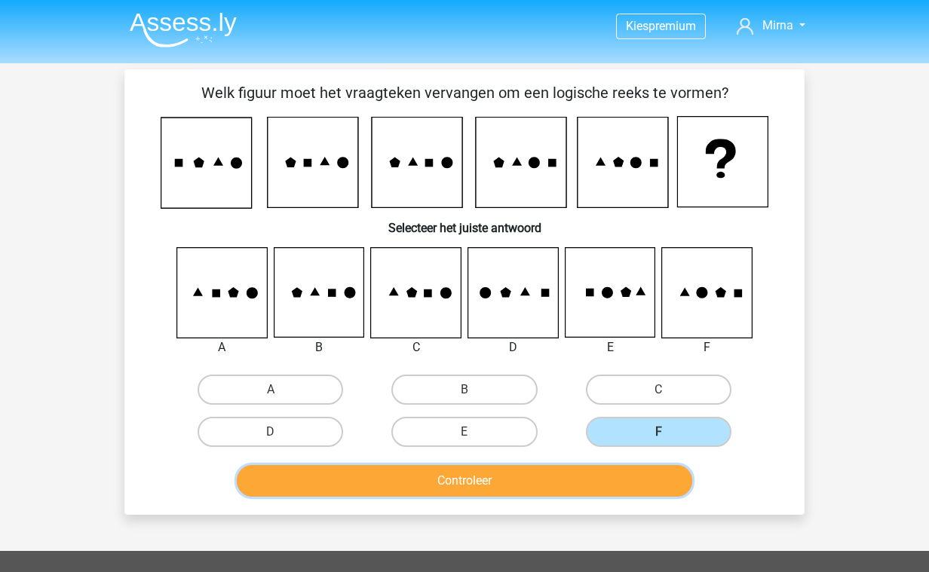
click at [578, 483] on button "Controleer" at bounding box center [465, 481] width 456 height 32
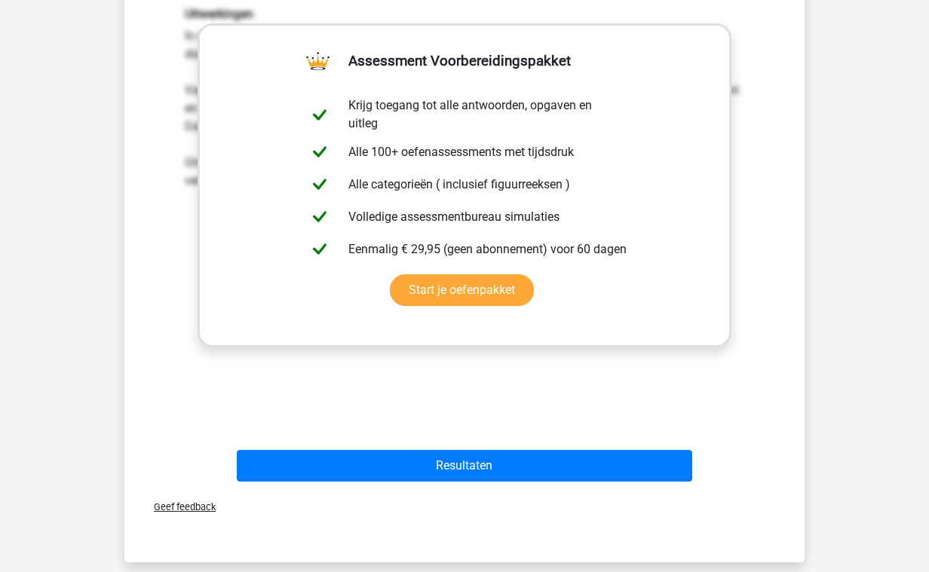
scroll to position [512, 0]
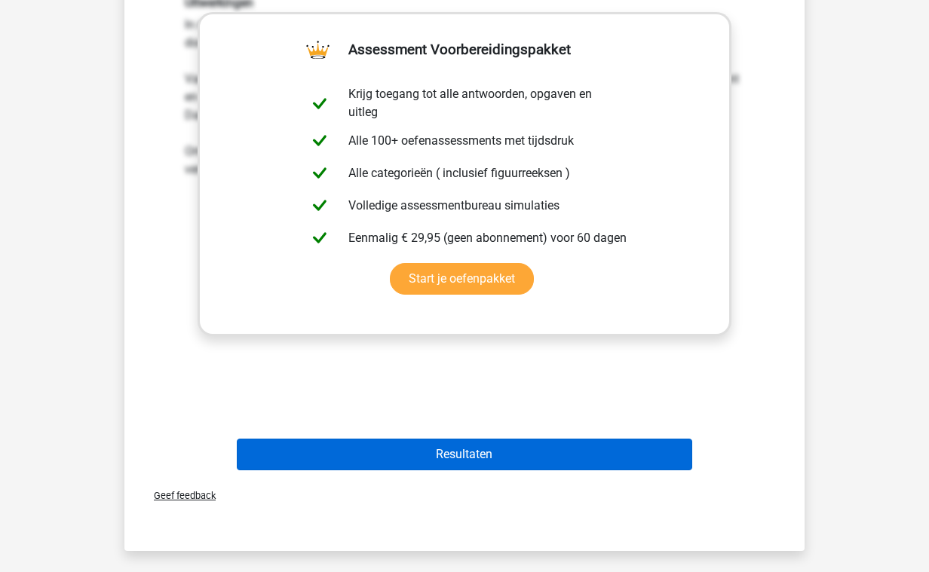
click at [545, 449] on button "Resultaten" at bounding box center [465, 455] width 456 height 32
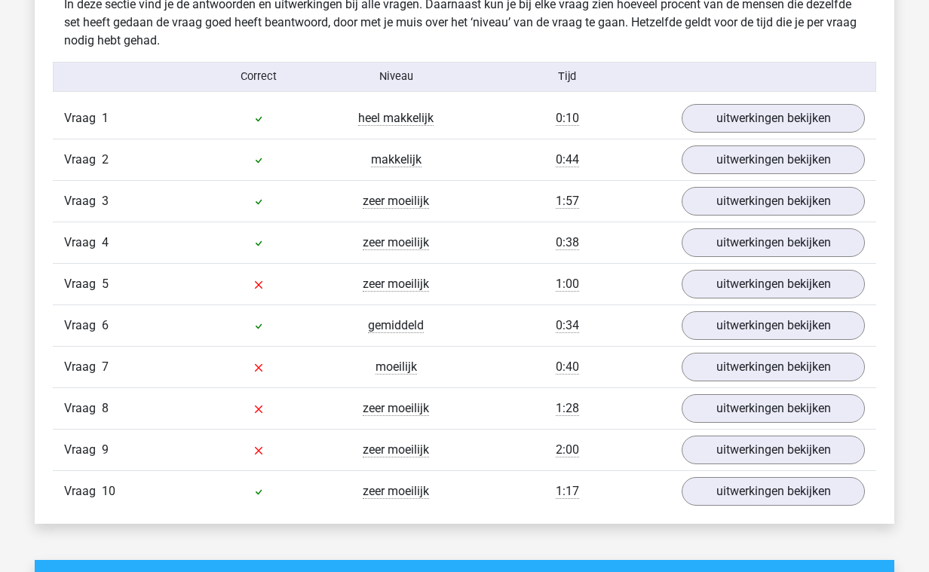
scroll to position [1199, 0]
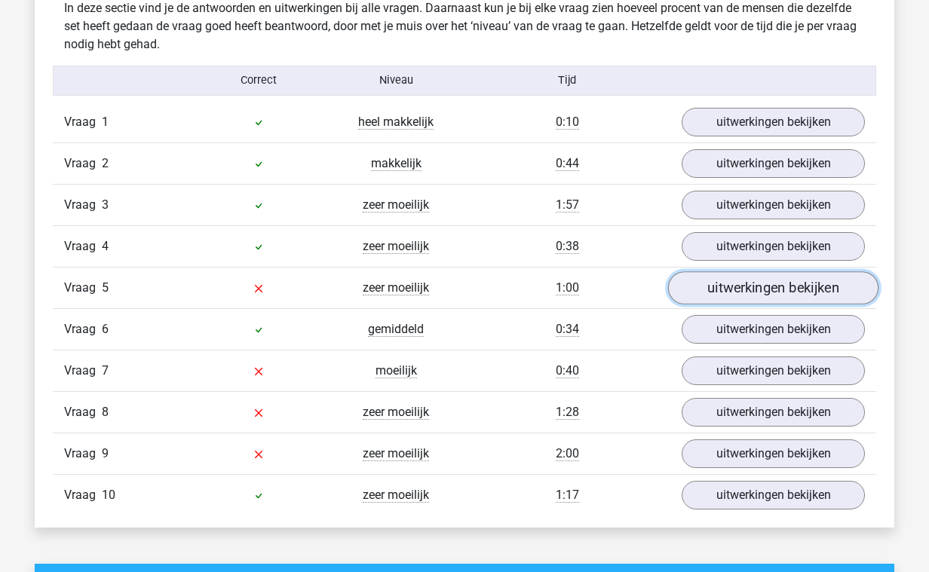
click at [737, 287] on link "uitwerkingen bekijken" at bounding box center [773, 288] width 210 height 33
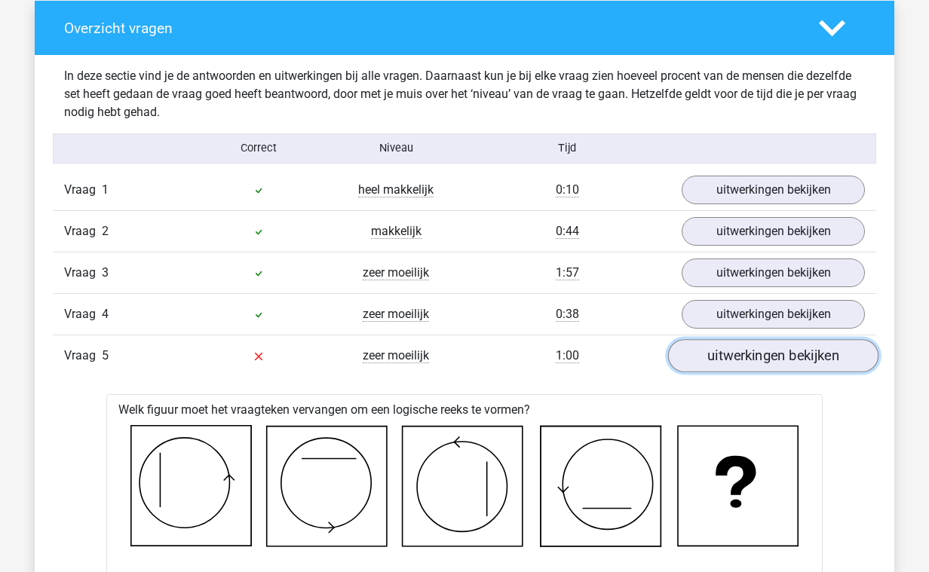
scroll to position [1131, 0]
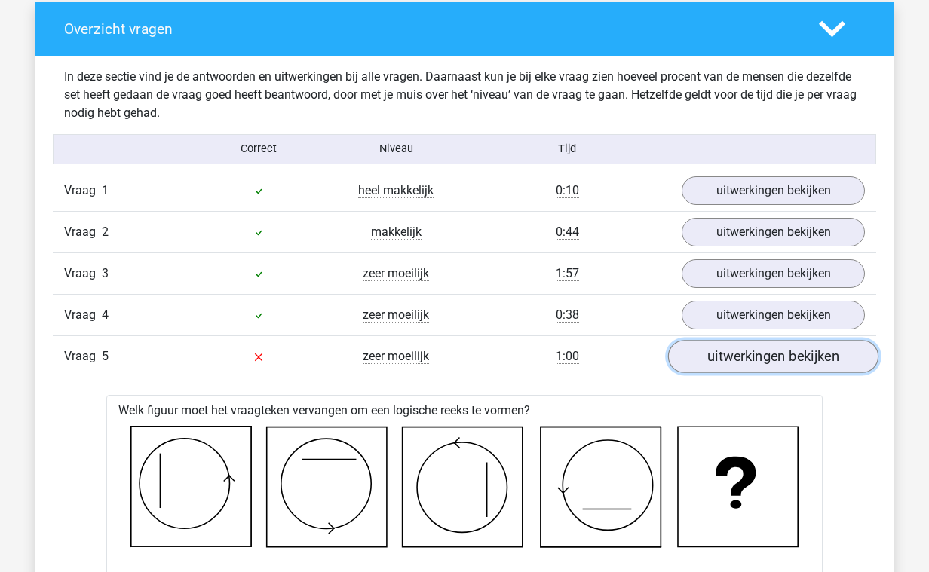
click at [758, 362] on link "uitwerkingen bekijken" at bounding box center [773, 356] width 210 height 33
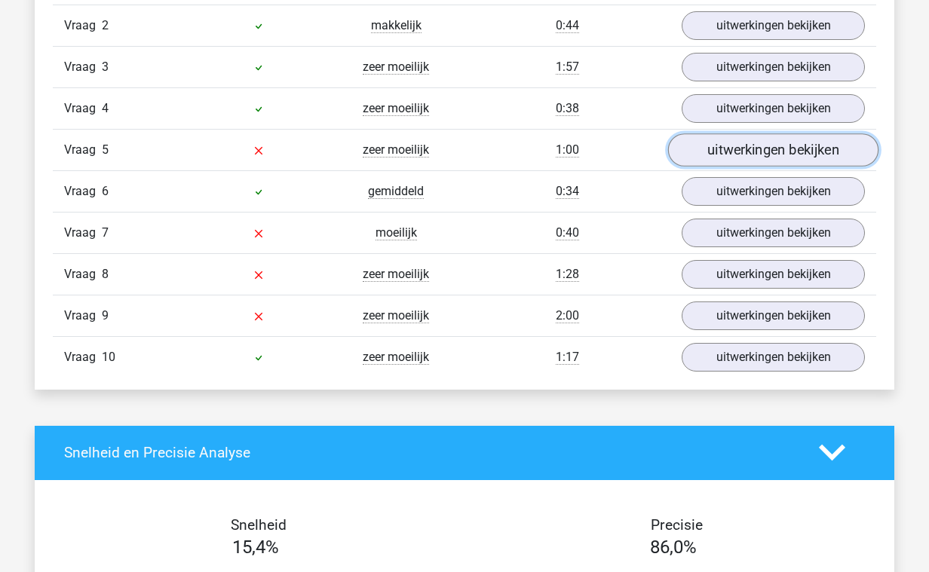
scroll to position [1342, 0]
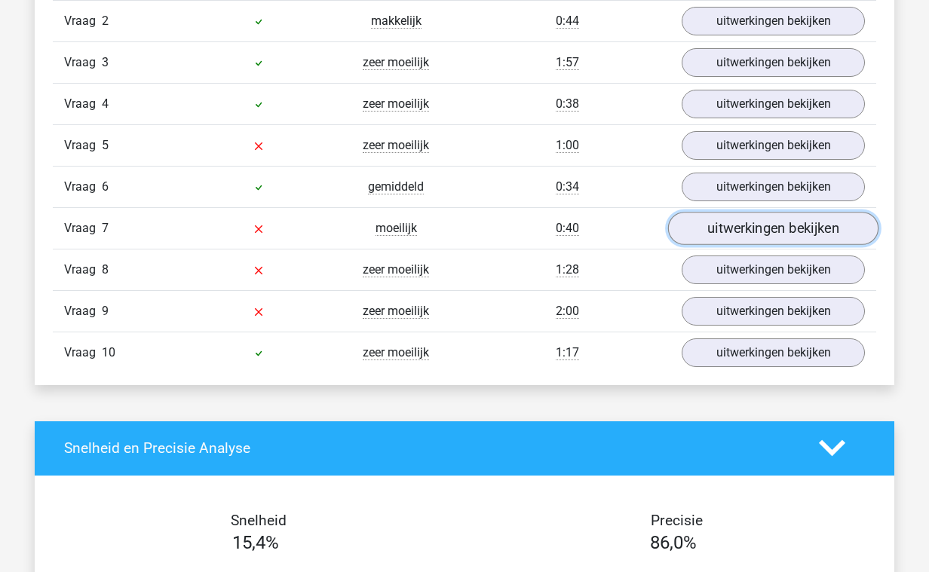
click at [753, 241] on link "uitwerkingen bekijken" at bounding box center [773, 228] width 210 height 33
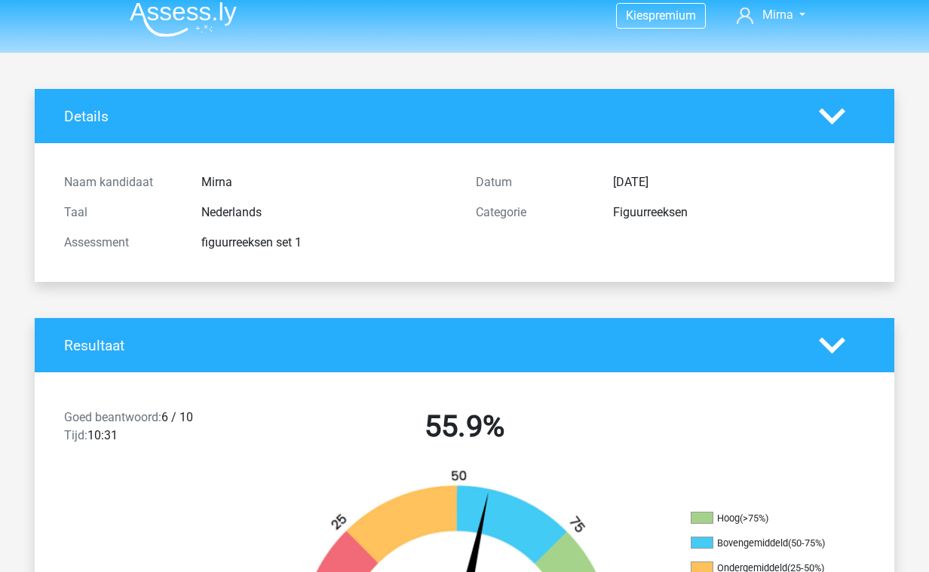
scroll to position [0, 0]
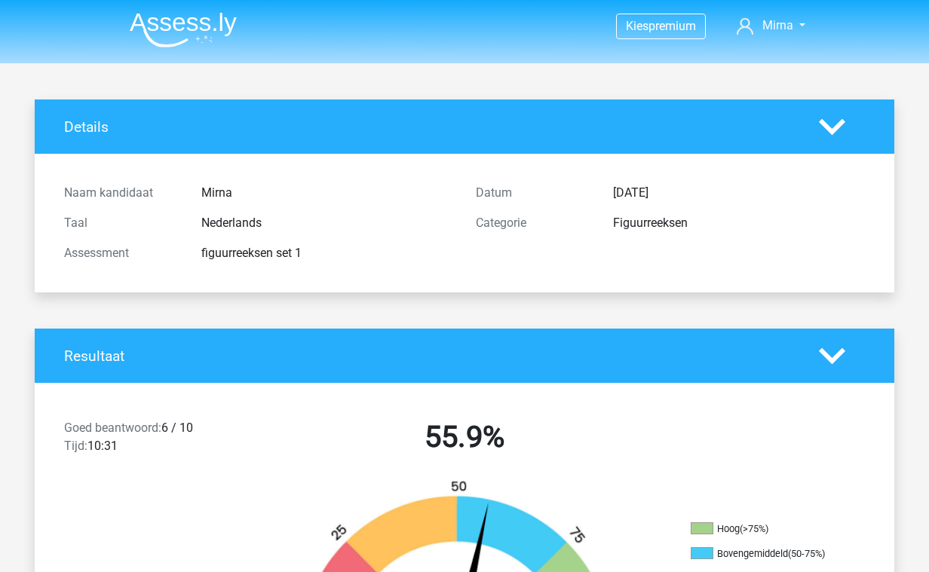
click at [170, 25] on img at bounding box center [183, 29] width 107 height 35
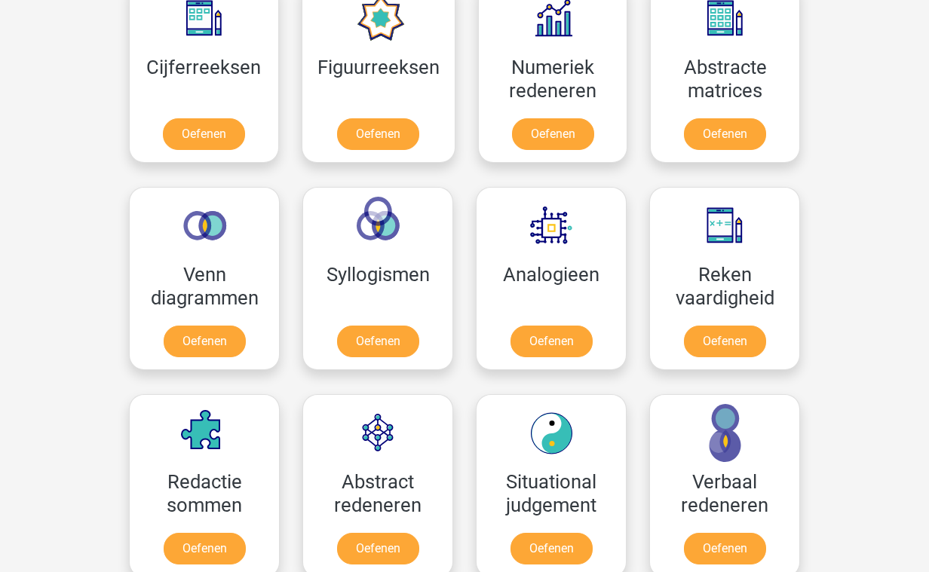
scroll to position [724, 0]
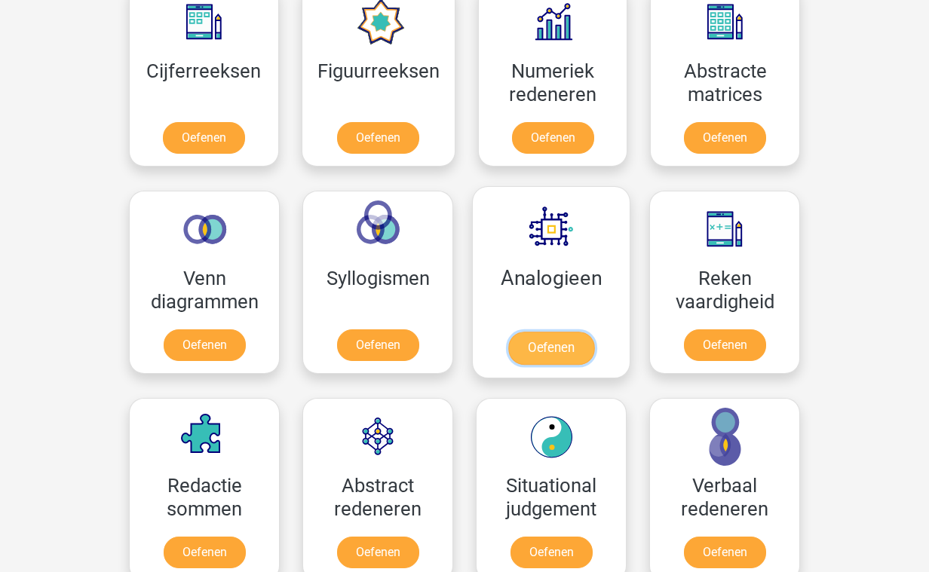
click at [552, 332] on link "Oefenen" at bounding box center [551, 348] width 86 height 33
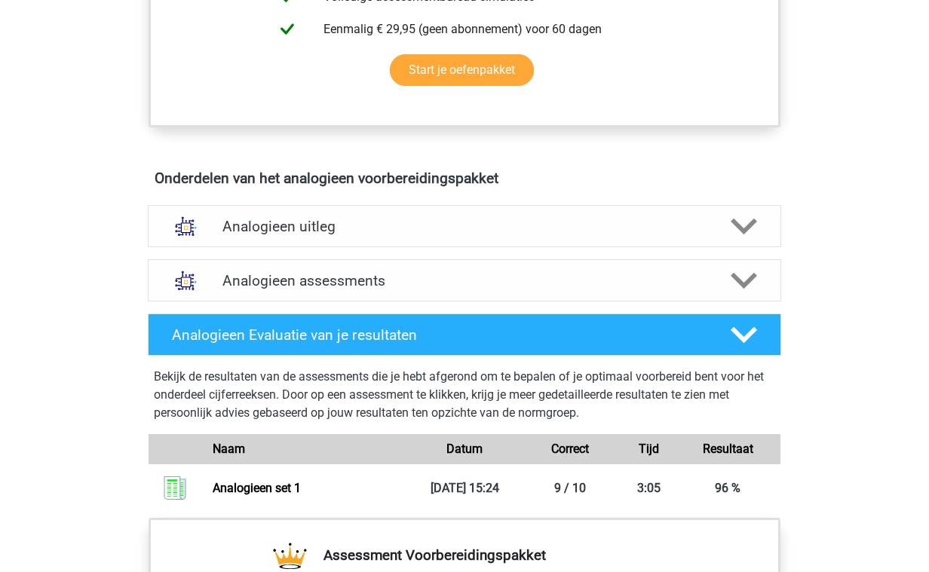
scroll to position [704, 0]
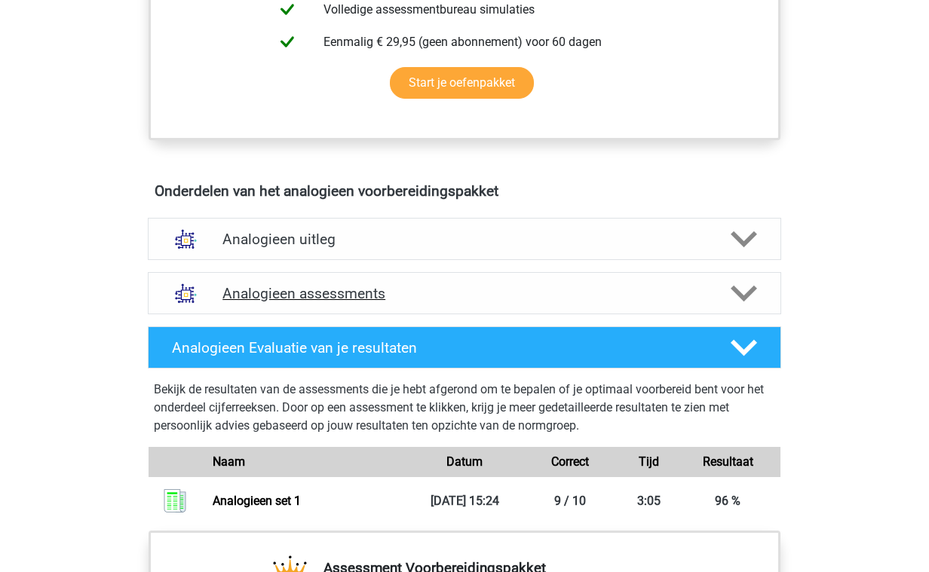
click at [505, 297] on h4 "Analogieen assessments" at bounding box center [464, 293] width 484 height 17
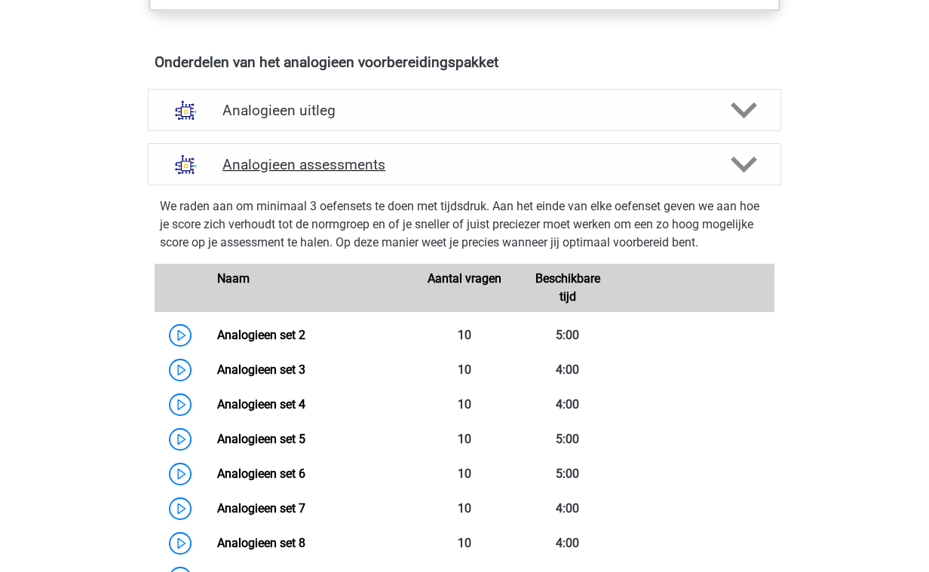
scroll to position [833, 0]
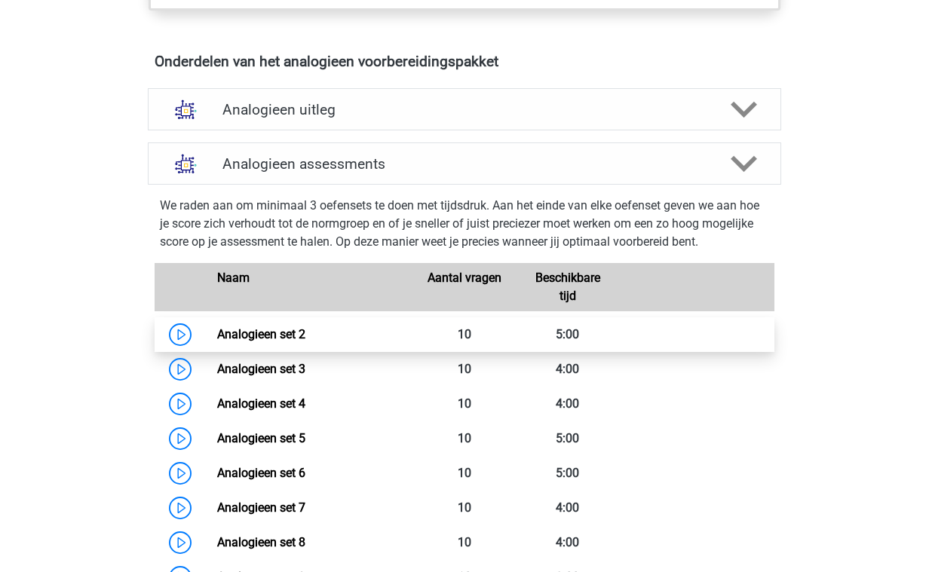
click at [305, 336] on link "Analogieen set 2" at bounding box center [261, 334] width 88 height 14
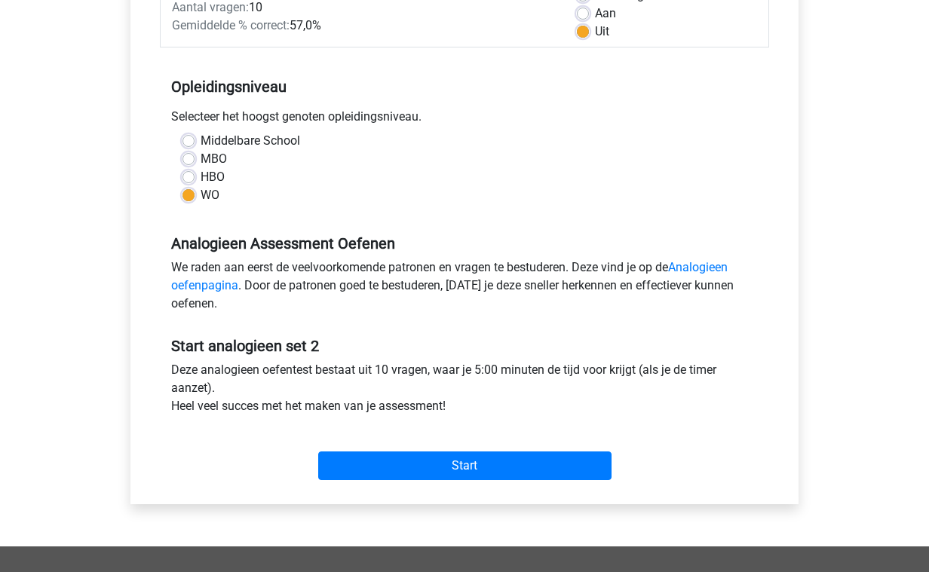
scroll to position [266, 0]
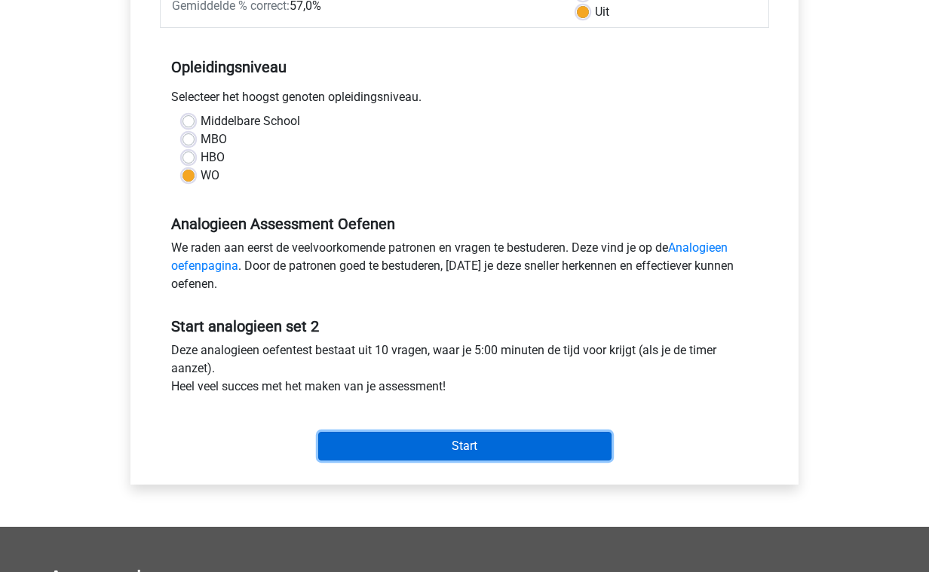
click at [401, 437] on input "Start" at bounding box center [464, 446] width 293 height 29
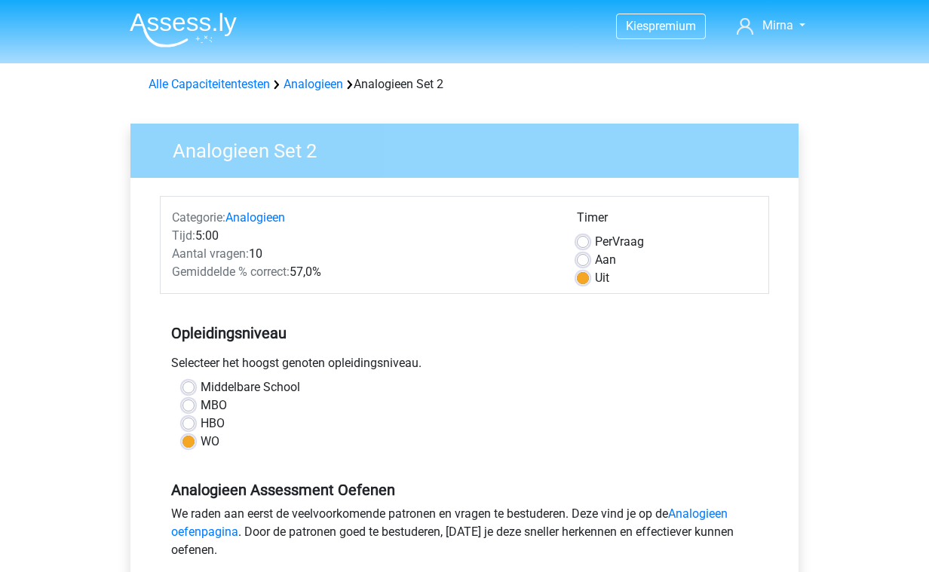
click at [195, 33] on img at bounding box center [183, 29] width 107 height 35
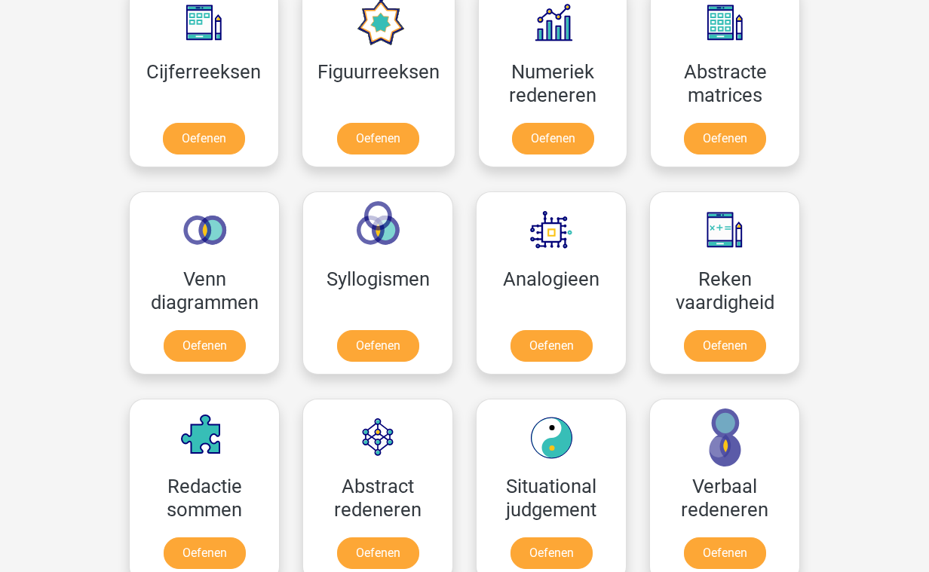
scroll to position [722, 0]
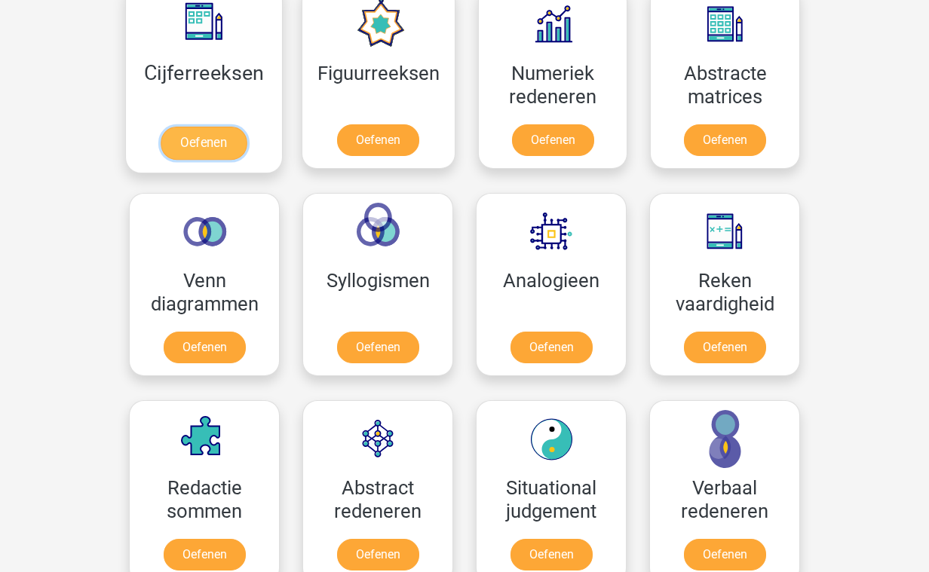
click at [216, 127] on link "Oefenen" at bounding box center [204, 143] width 86 height 33
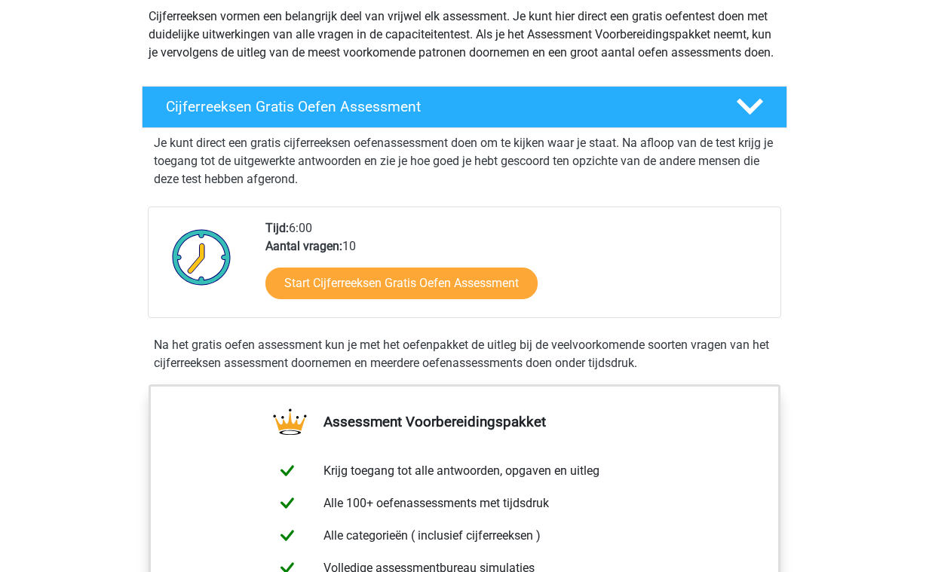
scroll to position [173, 0]
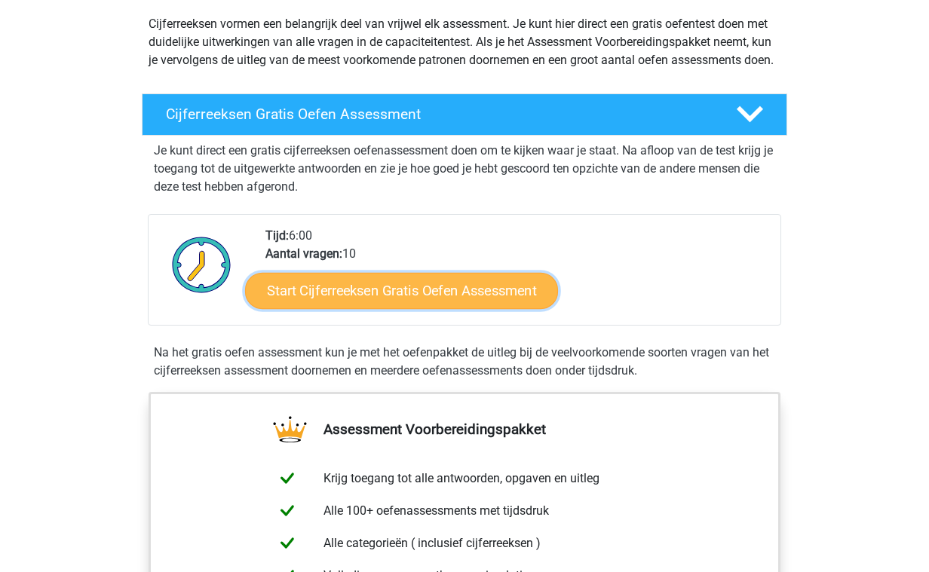
click at [458, 307] on link "Start Cijferreeksen Gratis Oefen Assessment" at bounding box center [401, 290] width 313 height 36
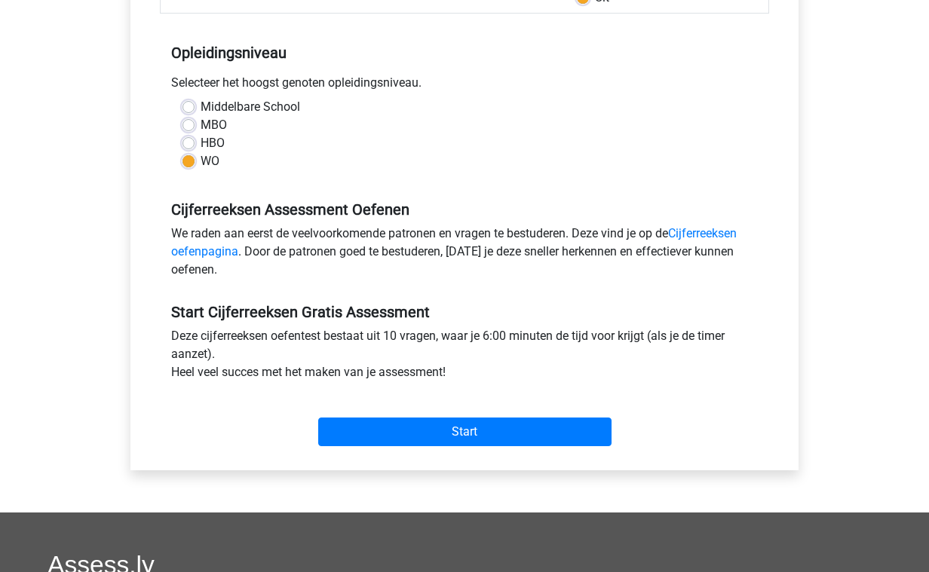
scroll to position [321, 0]
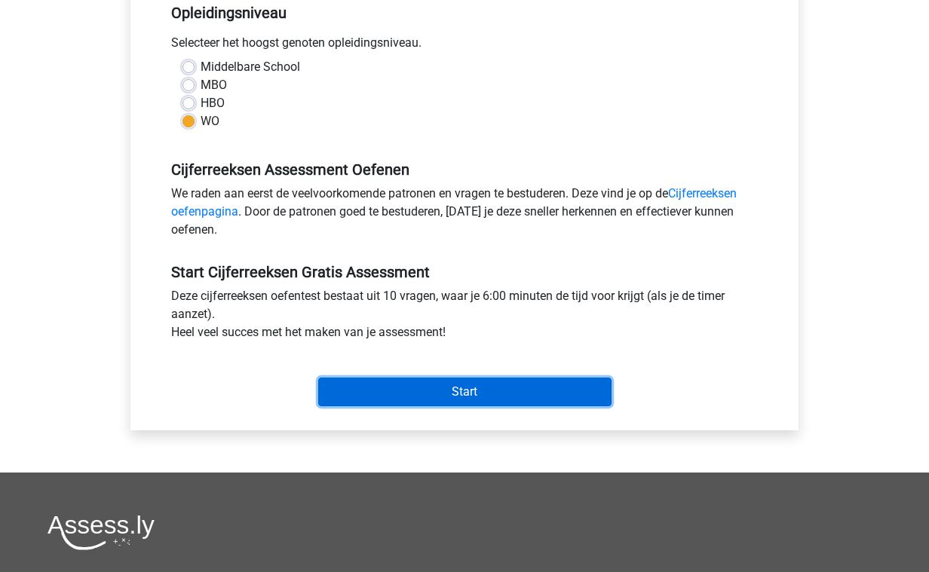
click at [463, 394] on input "Start" at bounding box center [464, 392] width 293 height 29
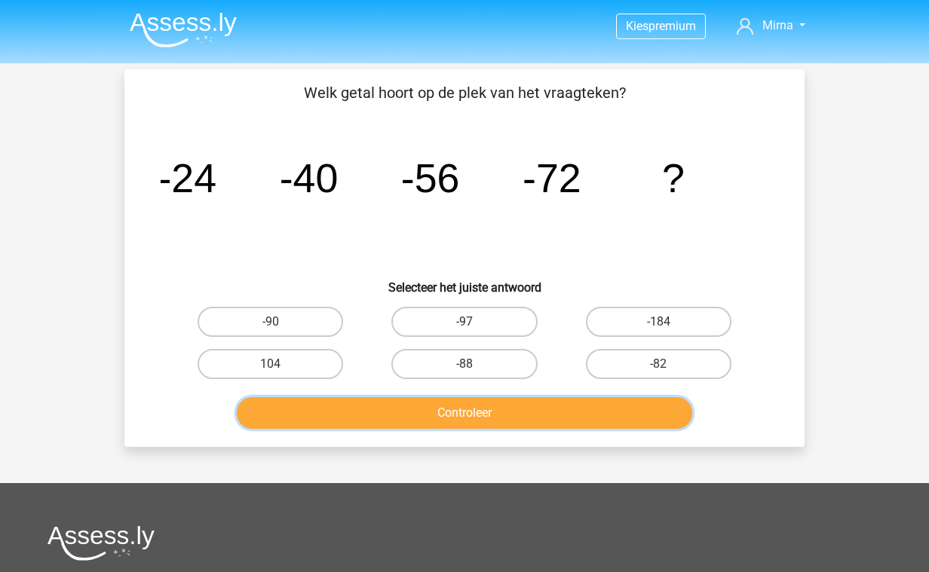
click at [467, 422] on button "Controleer" at bounding box center [465, 413] width 456 height 32
